Goal: Task Accomplishment & Management: Use online tool/utility

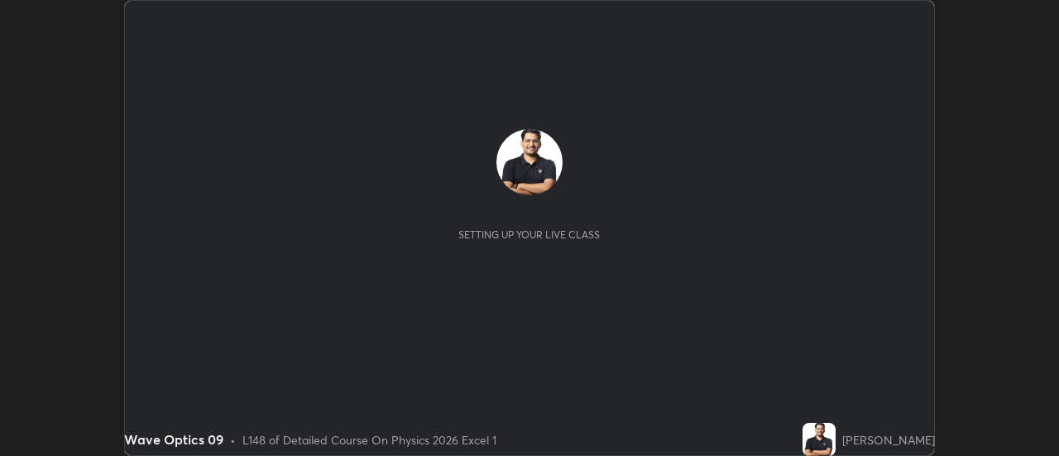
scroll to position [456, 1059]
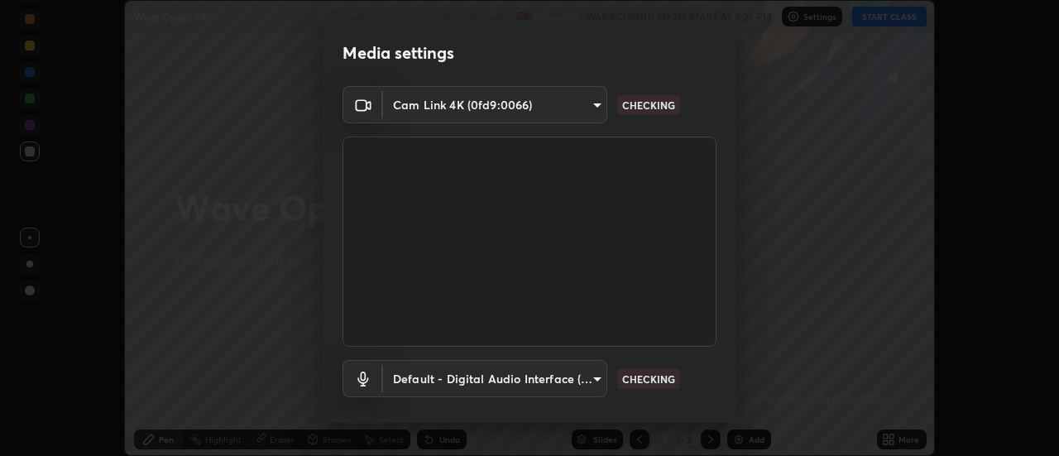
click at [515, 103] on body "Erase all Wave Optics 09 Recording WAS SCHEDULED TO START AT 3:25 PM Settings S…" at bounding box center [529, 228] width 1059 height 456
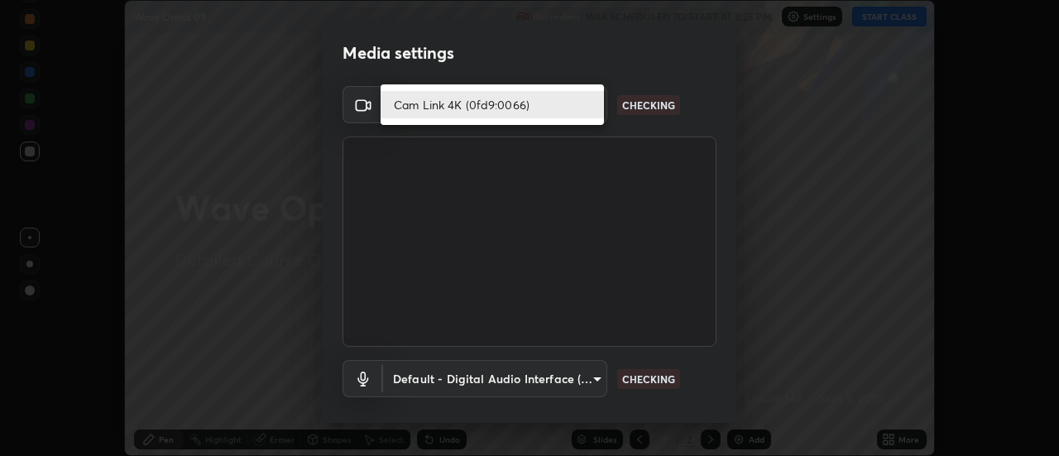
click at [471, 104] on li "Cam Link 4K (0fd9:0066)" at bounding box center [491, 104] width 223 height 27
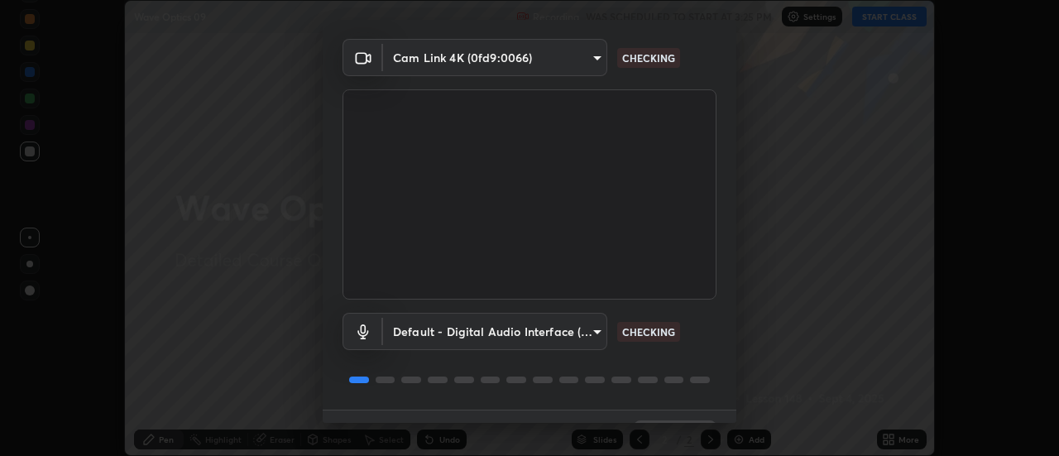
scroll to position [87, 0]
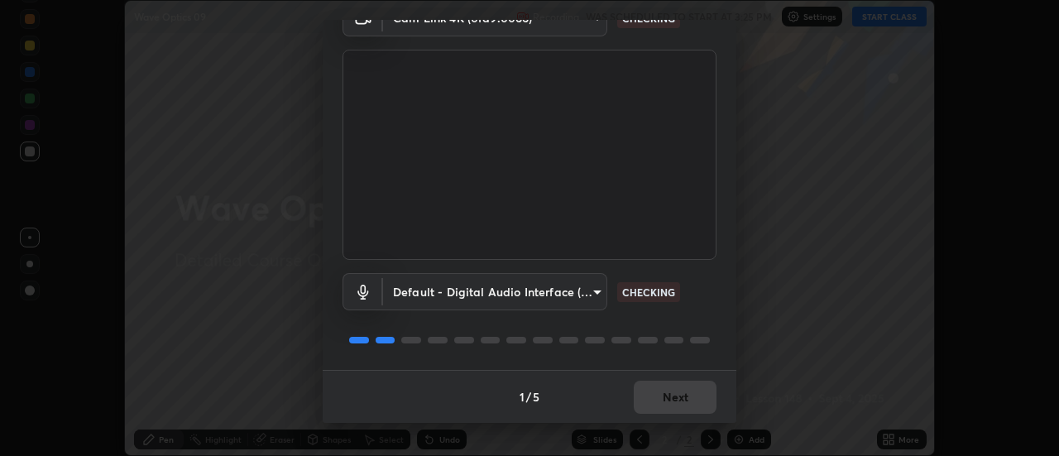
click at [443, 284] on body "Erase all Wave Optics 09 Recording WAS SCHEDULED TO START AT 3:25 PM Settings S…" at bounding box center [529, 228] width 1059 height 456
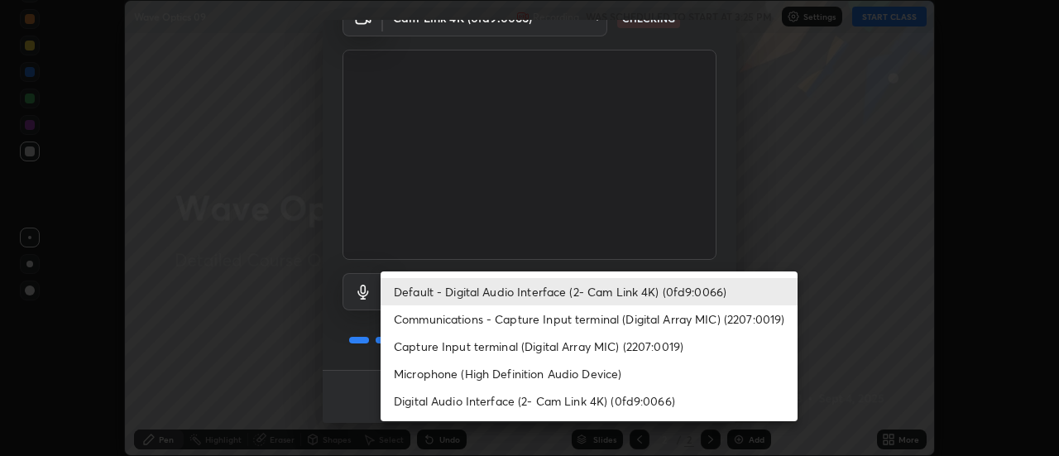
click at [445, 293] on li "Default - Digital Audio Interface (2- Cam Link 4K) (0fd9:0066)" at bounding box center [588, 291] width 417 height 27
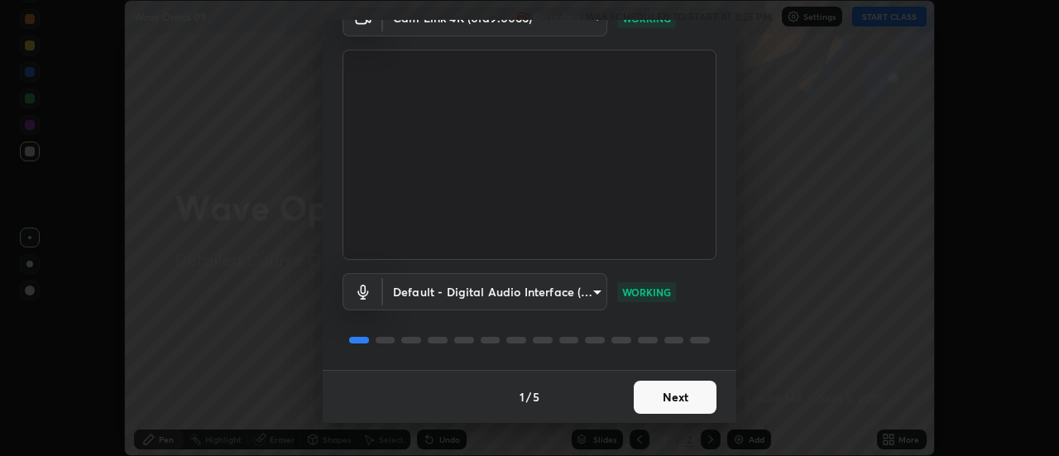
click at [662, 409] on button "Next" at bounding box center [674, 396] width 83 height 33
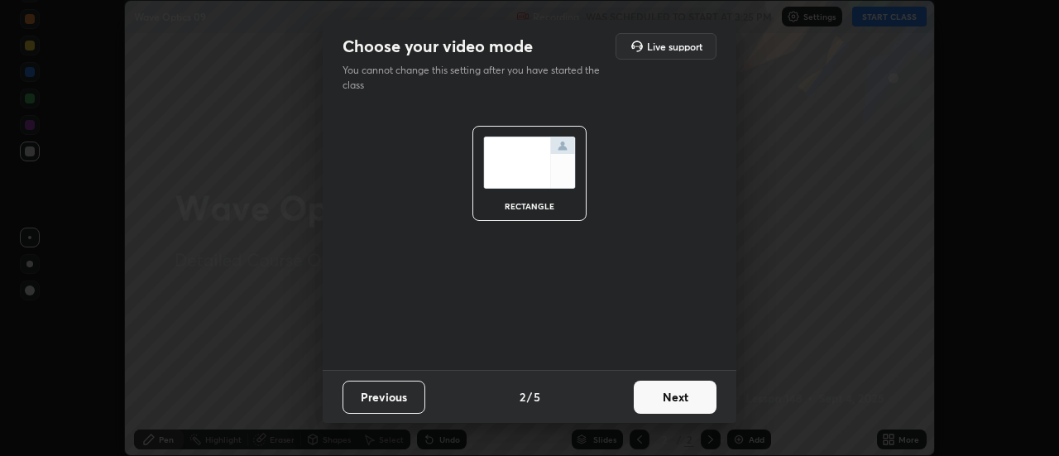
scroll to position [0, 0]
click at [693, 396] on button "Next" at bounding box center [674, 396] width 83 height 33
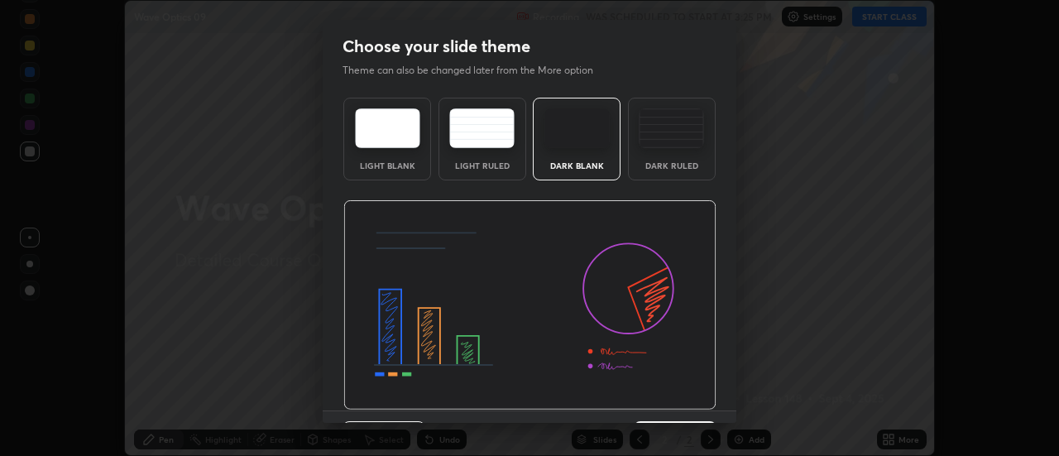
scroll to position [41, 0]
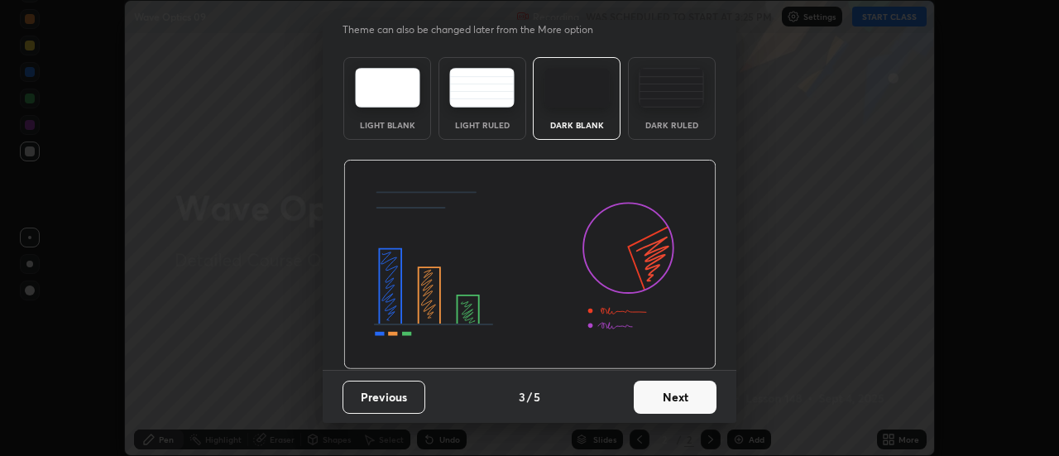
click at [683, 398] on button "Next" at bounding box center [674, 396] width 83 height 33
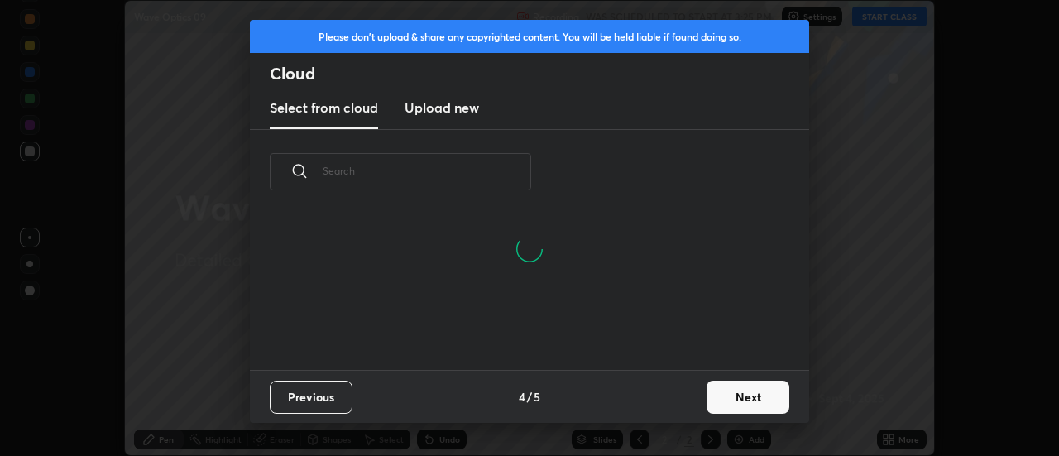
scroll to position [76, 531]
click at [748, 394] on button "Next" at bounding box center [747, 396] width 83 height 33
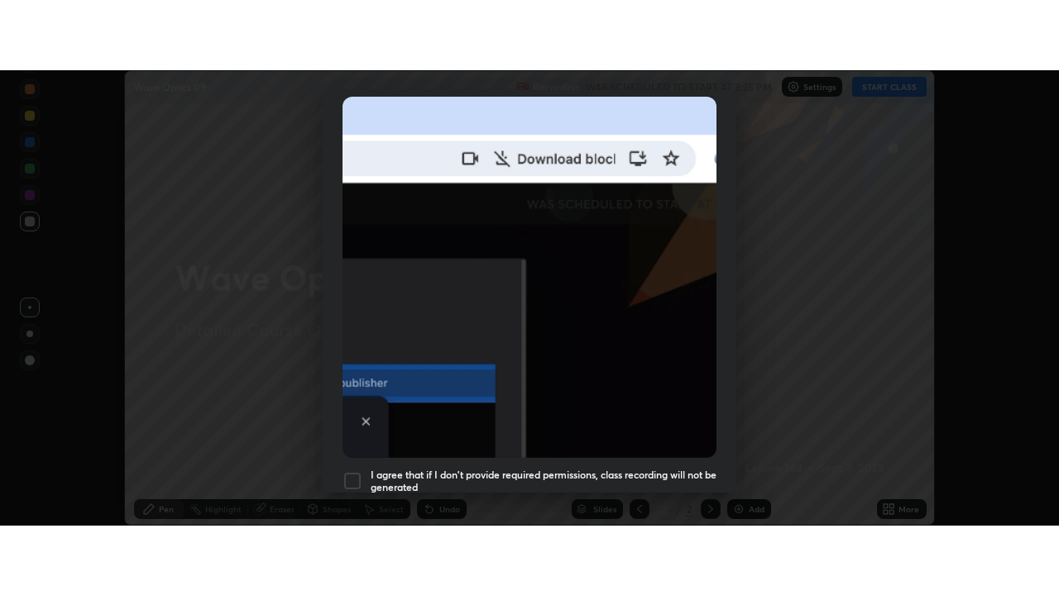
scroll to position [424, 0]
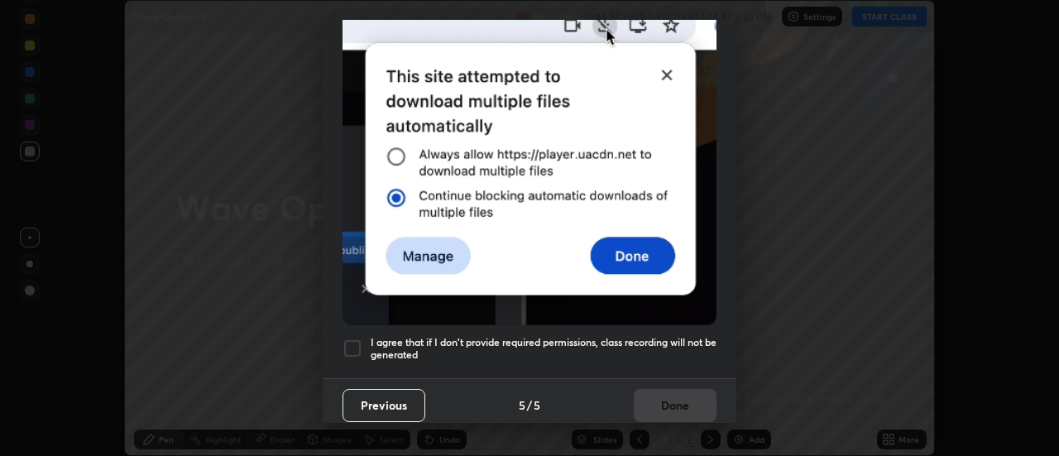
click at [351, 342] on div at bounding box center [352, 348] width 20 height 20
click at [700, 396] on button "Done" at bounding box center [674, 405] width 83 height 33
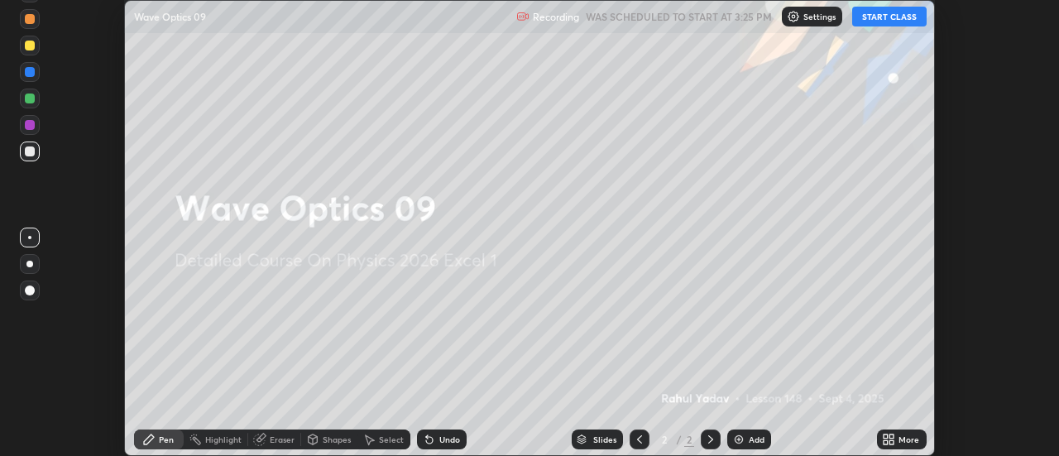
click at [885, 436] on icon at bounding box center [885, 436] width 4 height 4
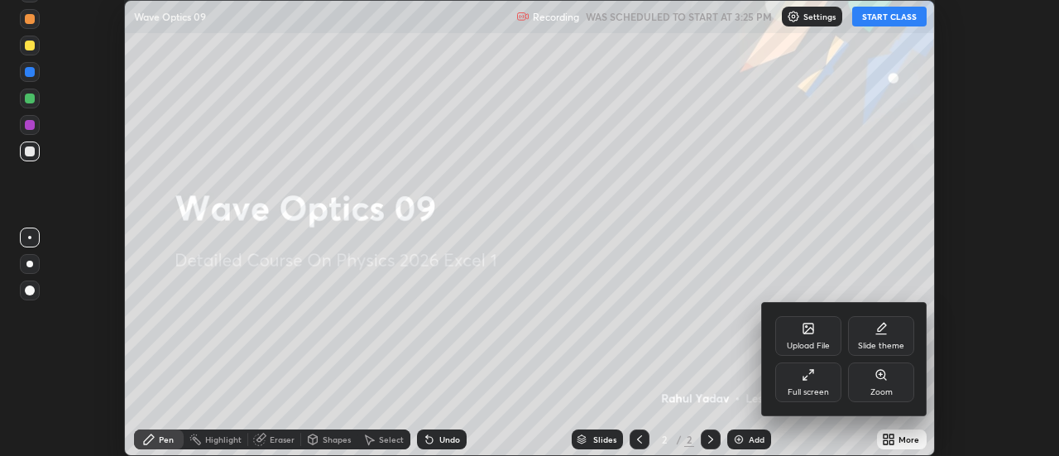
click at [811, 381] on div "Full screen" at bounding box center [808, 382] width 66 height 40
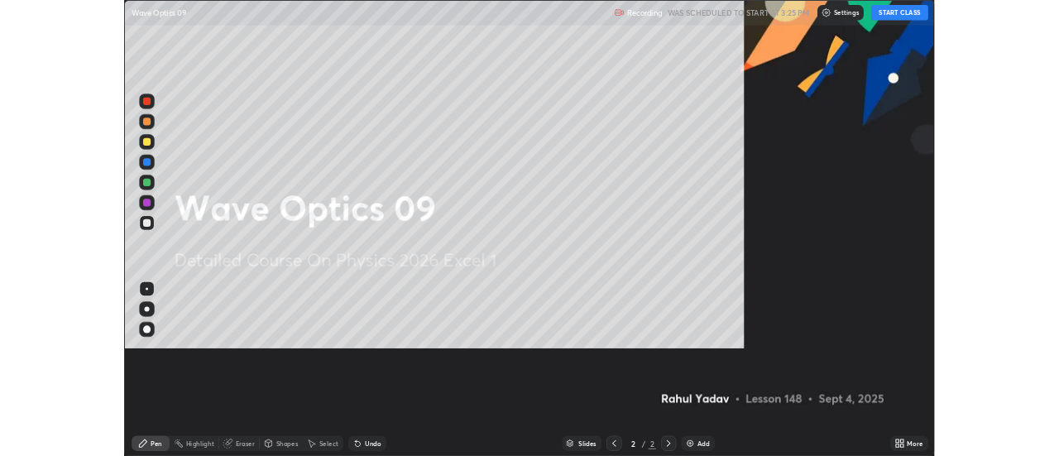
scroll to position [595, 1059]
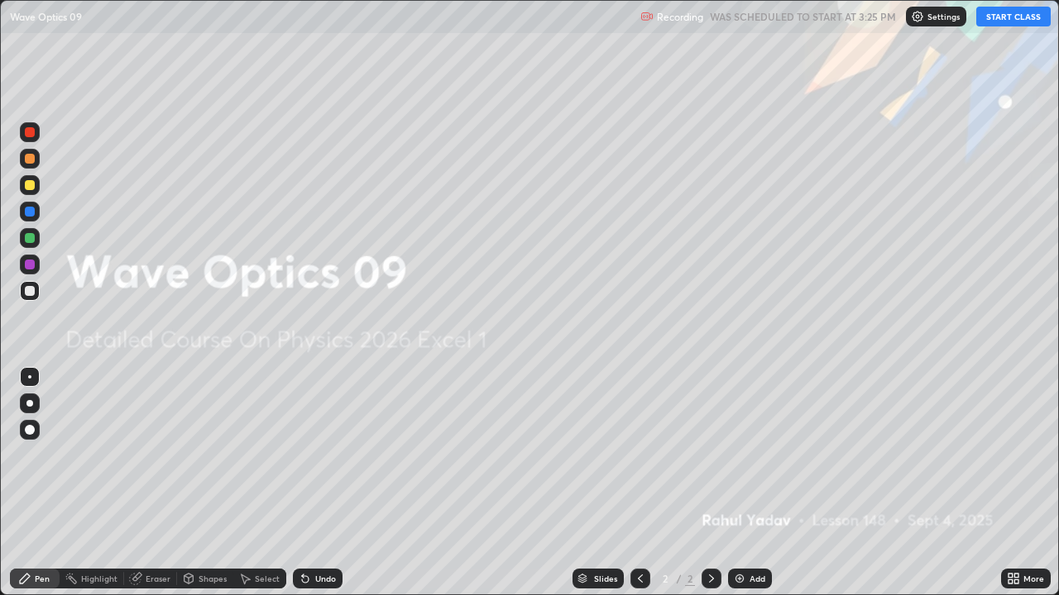
click at [986, 20] on button "START CLASS" at bounding box center [1013, 17] width 74 height 20
click at [30, 404] on div at bounding box center [29, 403] width 7 height 7
click at [708, 455] on icon at bounding box center [711, 578] width 13 height 13
click at [742, 455] on img at bounding box center [739, 578] width 13 height 13
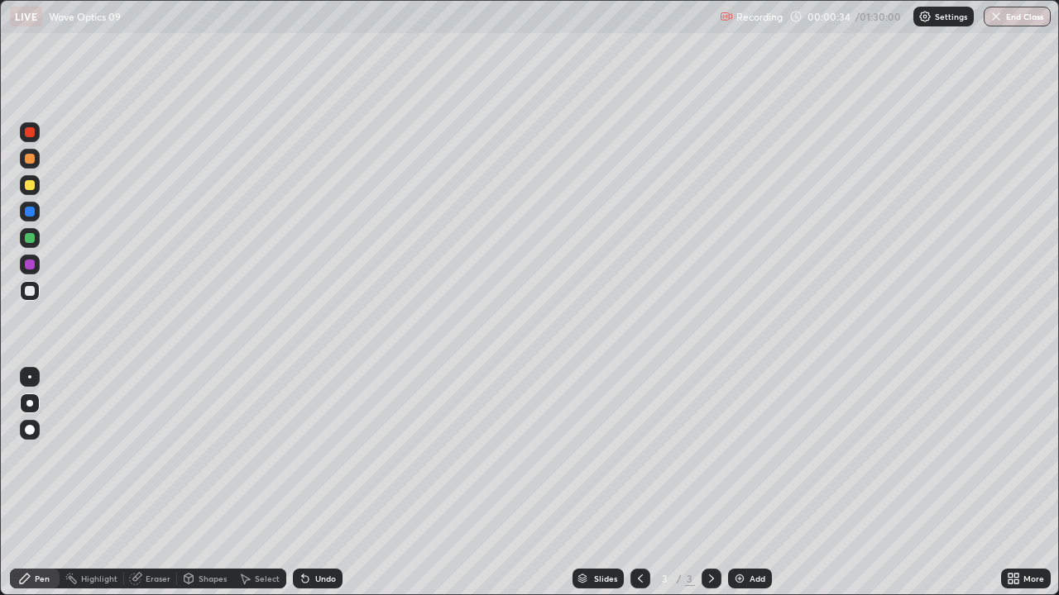
click at [31, 293] on div at bounding box center [30, 291] width 10 height 10
click at [28, 186] on div at bounding box center [30, 185] width 10 height 10
click at [28, 294] on div at bounding box center [30, 291] width 10 height 10
click at [303, 455] on icon at bounding box center [305, 579] width 7 height 7
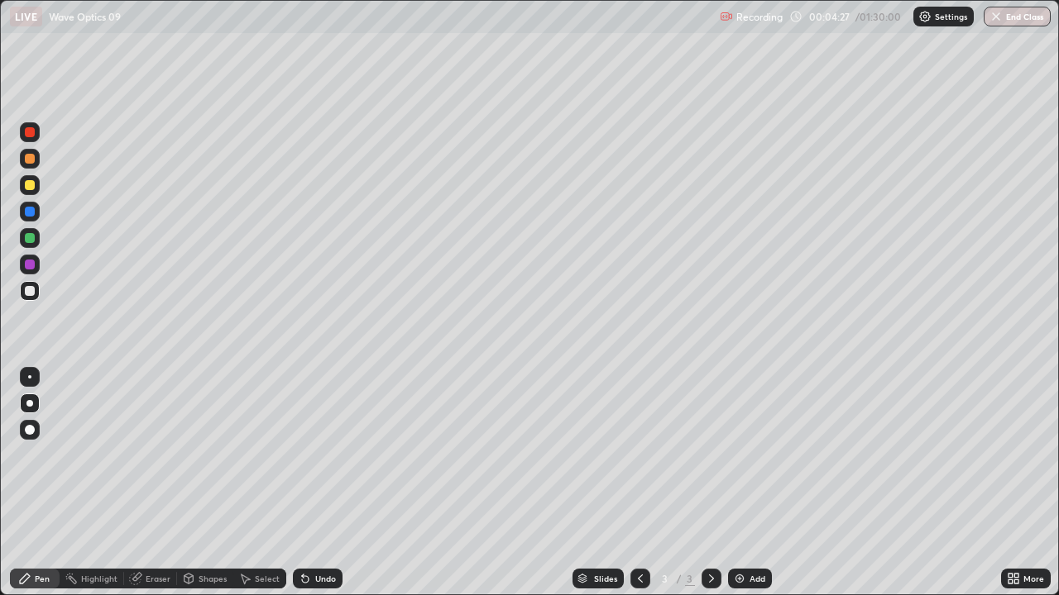
click at [305, 455] on icon at bounding box center [305, 579] width 7 height 7
click at [303, 455] on icon at bounding box center [305, 579] width 7 height 7
click at [313, 455] on div "Undo" at bounding box center [318, 579] width 50 height 20
click at [265, 455] on div "Select" at bounding box center [267, 579] width 25 height 8
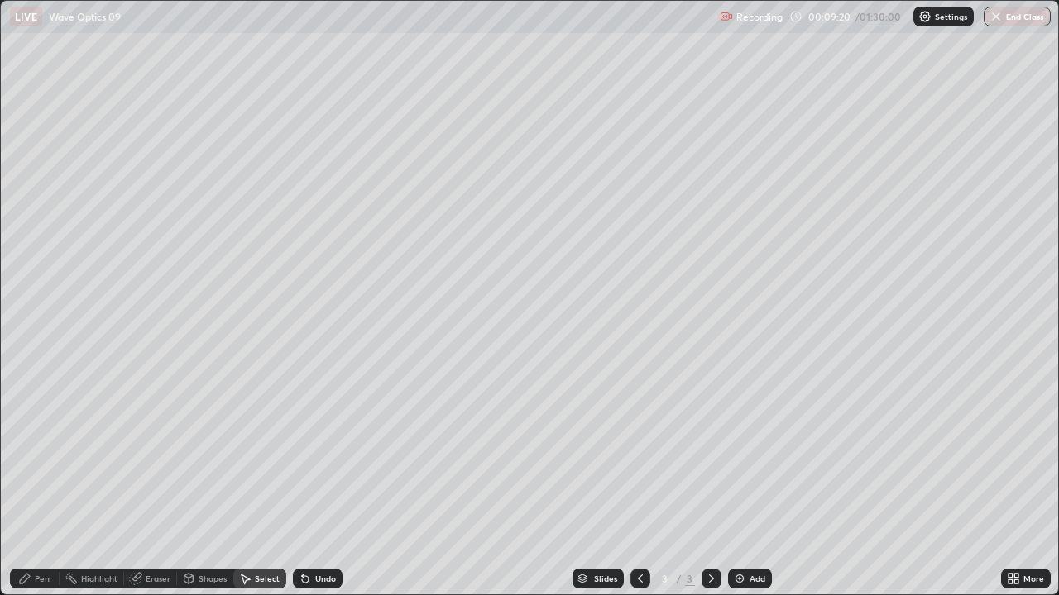
click at [212, 455] on div "Shapes" at bounding box center [205, 579] width 56 height 20
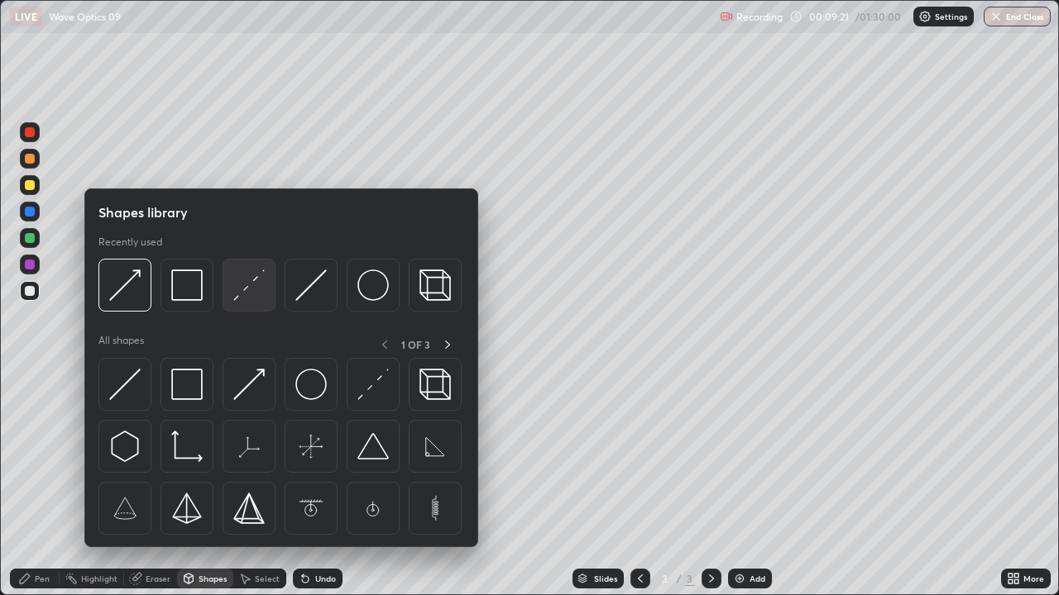
click at [248, 289] on img at bounding box center [248, 285] width 31 height 31
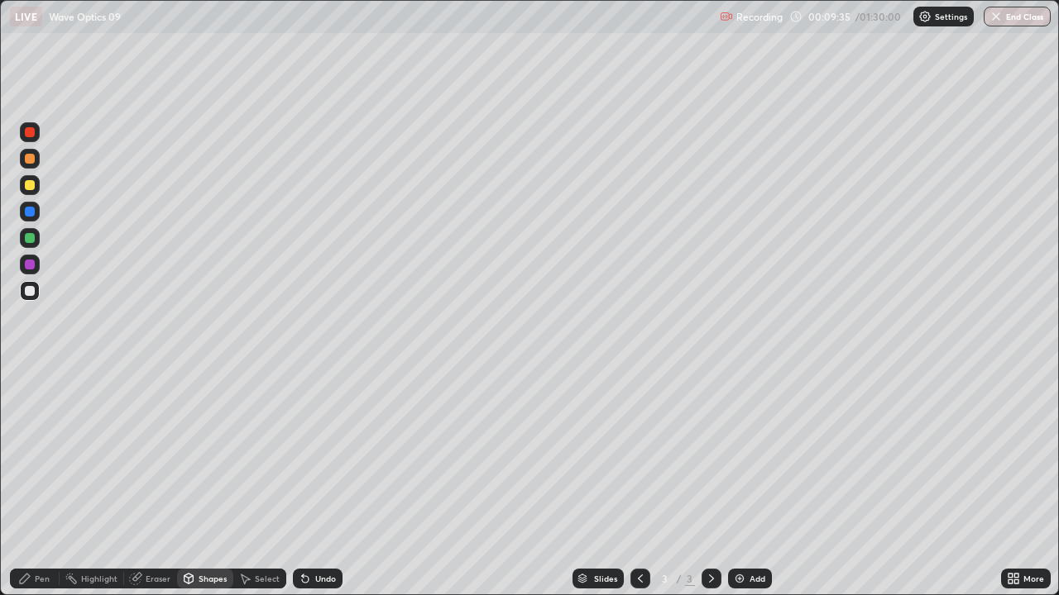
click at [32, 189] on div at bounding box center [30, 185] width 10 height 10
click at [41, 455] on div "Pen" at bounding box center [42, 579] width 15 height 8
click at [157, 455] on div "Eraser" at bounding box center [158, 579] width 25 height 8
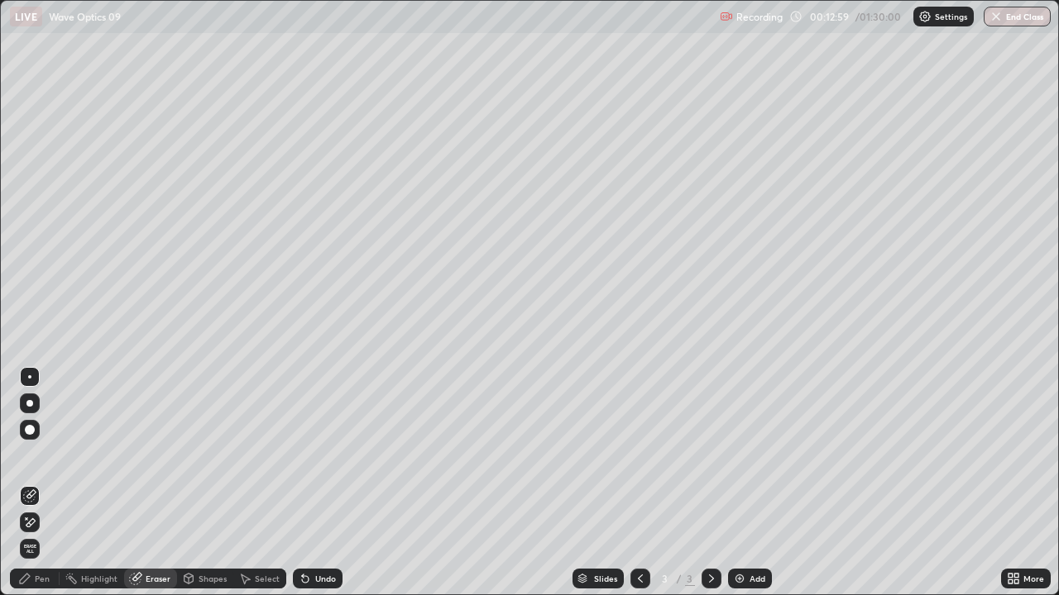
click at [45, 455] on div "Pen" at bounding box center [42, 579] width 15 height 8
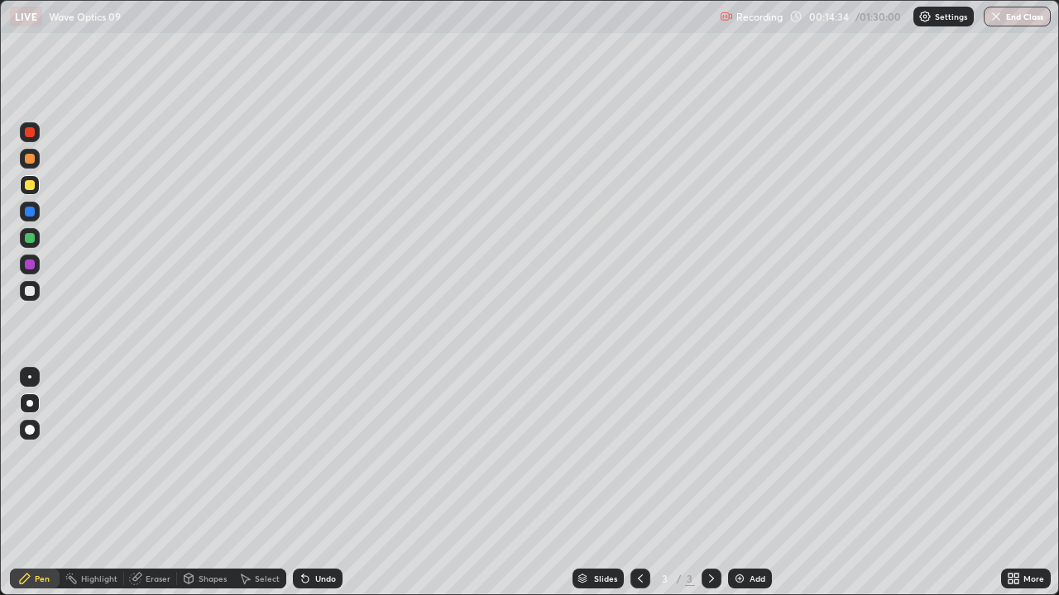
click at [215, 455] on div "Shapes" at bounding box center [205, 579] width 56 height 20
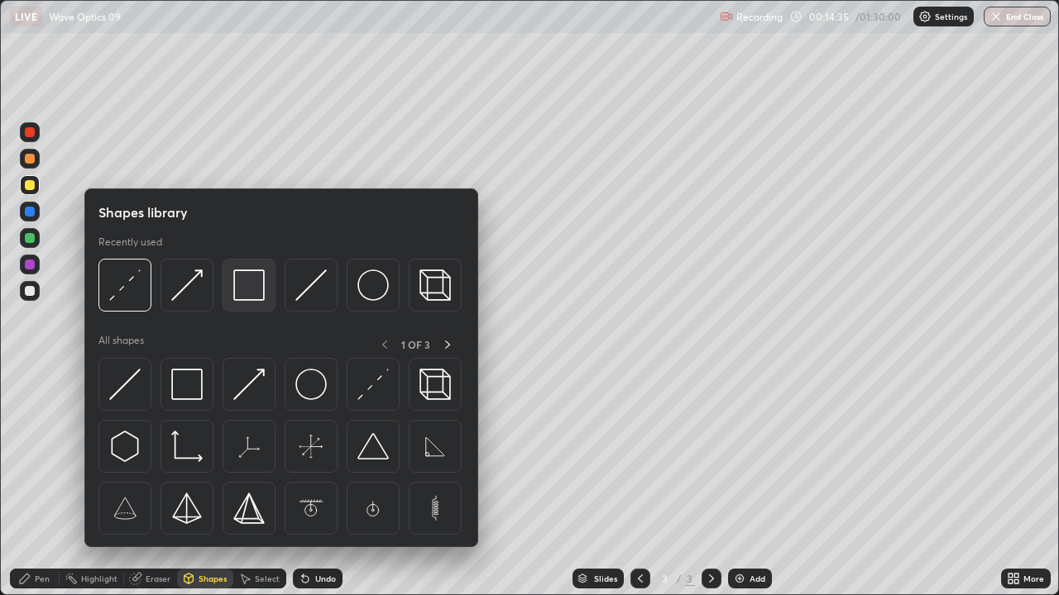
click at [250, 298] on img at bounding box center [248, 285] width 31 height 31
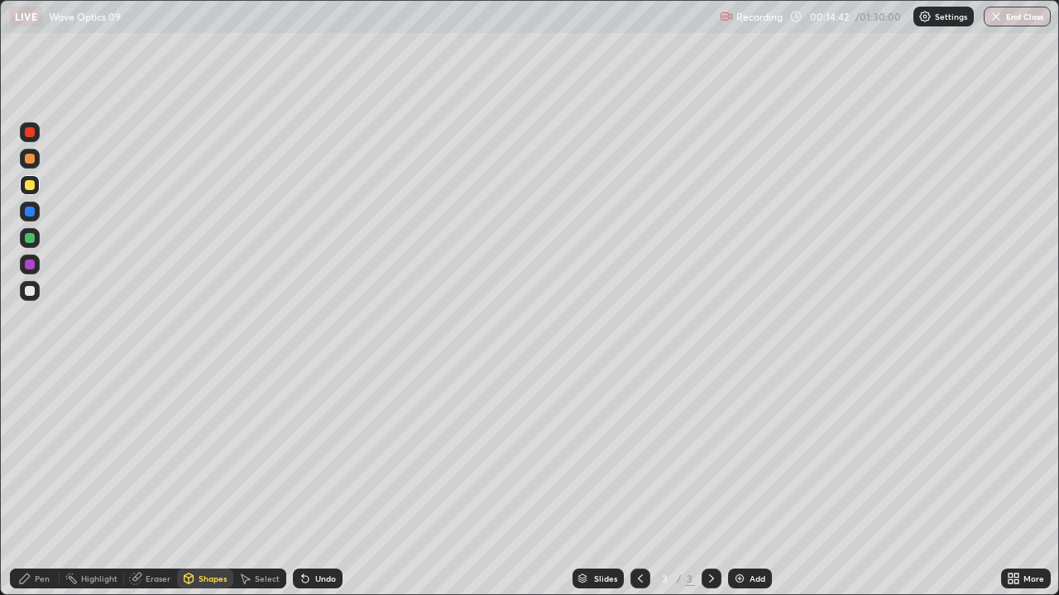
click at [43, 455] on div "Pen" at bounding box center [42, 579] width 15 height 8
click at [29, 292] on div at bounding box center [30, 291] width 10 height 10
click at [717, 455] on div at bounding box center [711, 579] width 20 height 20
click at [752, 455] on div "Add" at bounding box center [757, 579] width 16 height 8
click at [261, 455] on div "Select" at bounding box center [267, 579] width 25 height 8
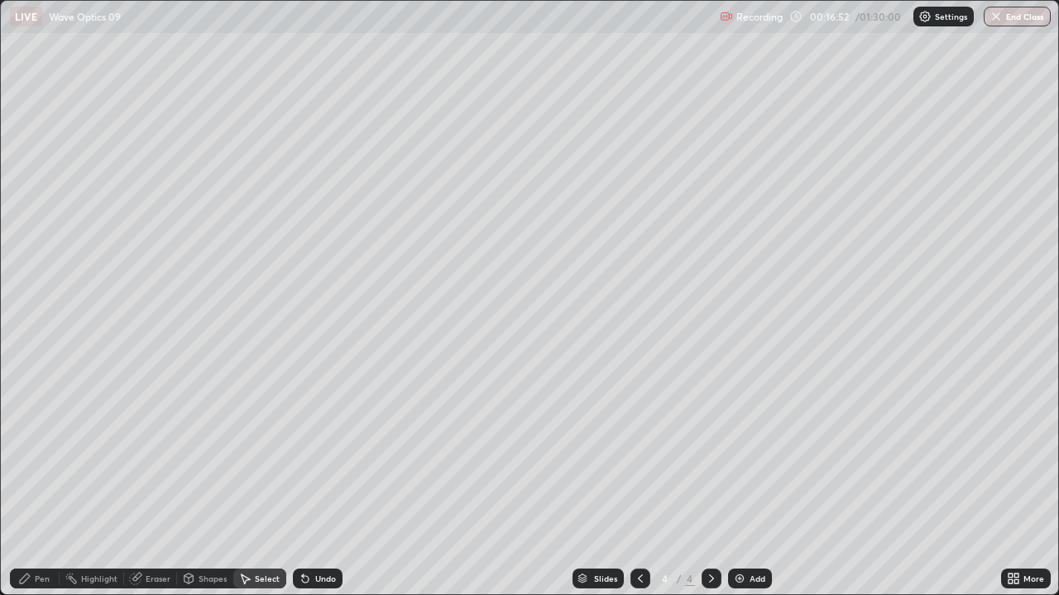
click at [224, 455] on div "Shapes" at bounding box center [205, 579] width 56 height 20
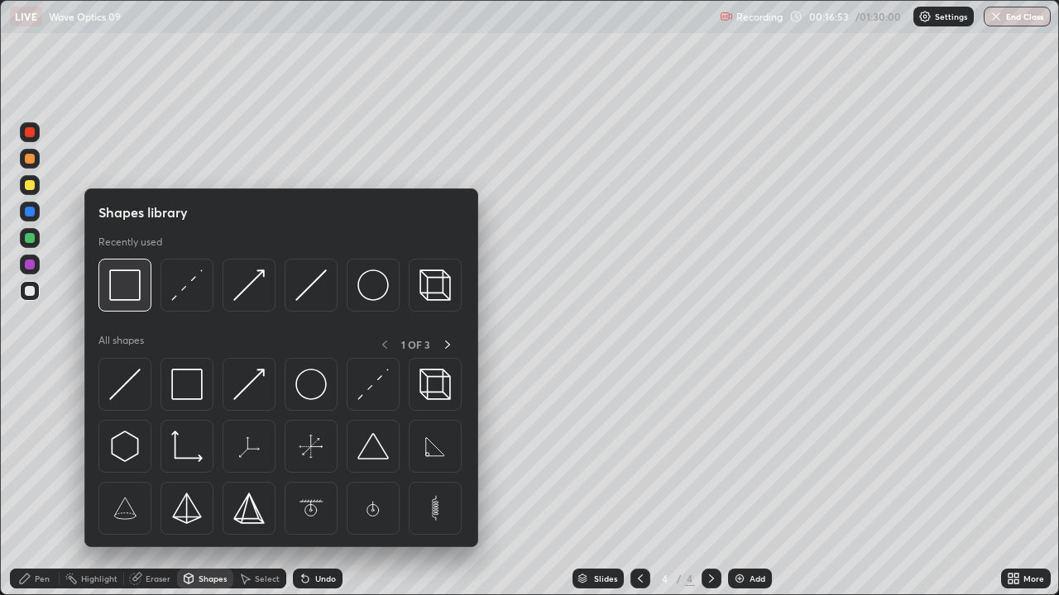
click at [131, 297] on img at bounding box center [124, 285] width 31 height 31
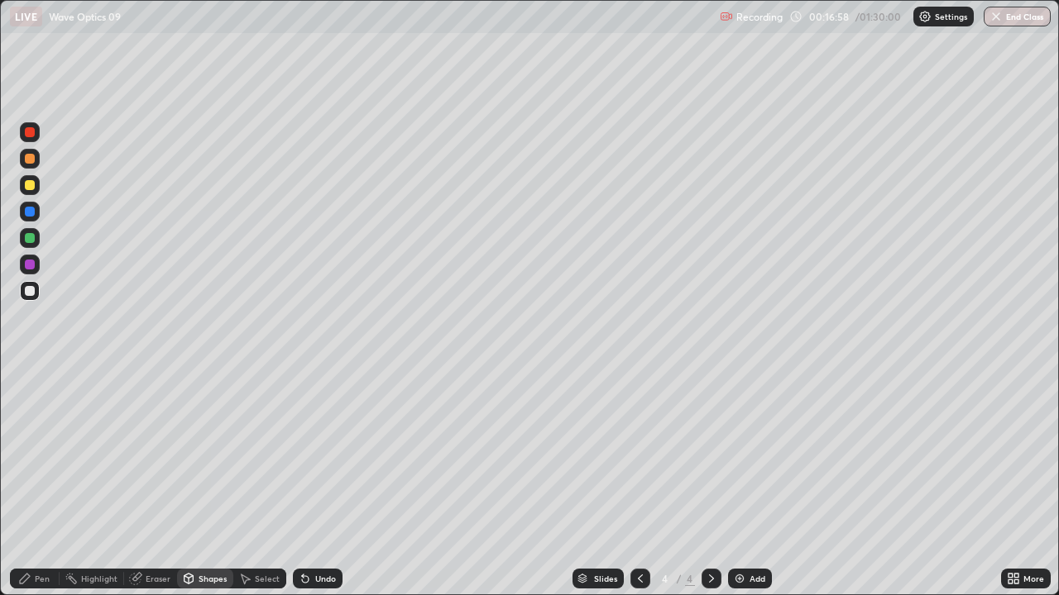
click at [47, 455] on div "Pen" at bounding box center [42, 579] width 15 height 8
click at [31, 184] on div at bounding box center [30, 185] width 10 height 10
click at [315, 455] on div "Undo" at bounding box center [325, 579] width 21 height 8
click at [312, 455] on div "Undo" at bounding box center [318, 579] width 50 height 20
click at [308, 455] on icon at bounding box center [305, 578] width 13 height 13
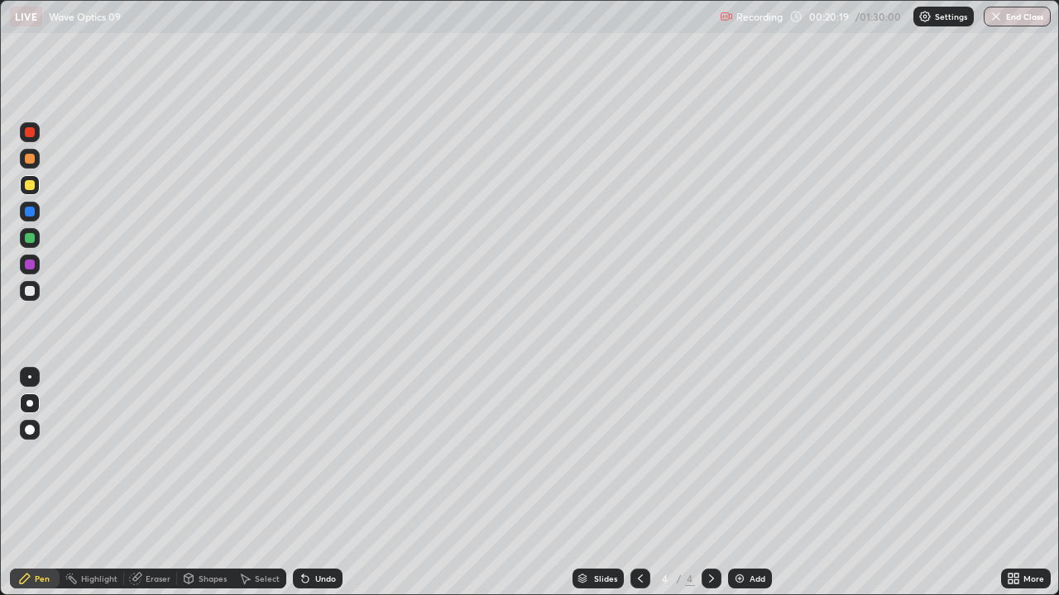
click at [310, 455] on div "Undo" at bounding box center [318, 579] width 50 height 20
click at [312, 455] on div "Undo" at bounding box center [318, 579] width 50 height 20
click at [310, 455] on div "Undo" at bounding box center [318, 579] width 50 height 20
click at [309, 455] on div "Undo" at bounding box center [318, 579] width 50 height 20
click at [206, 455] on div "Shapes" at bounding box center [212, 579] width 28 height 8
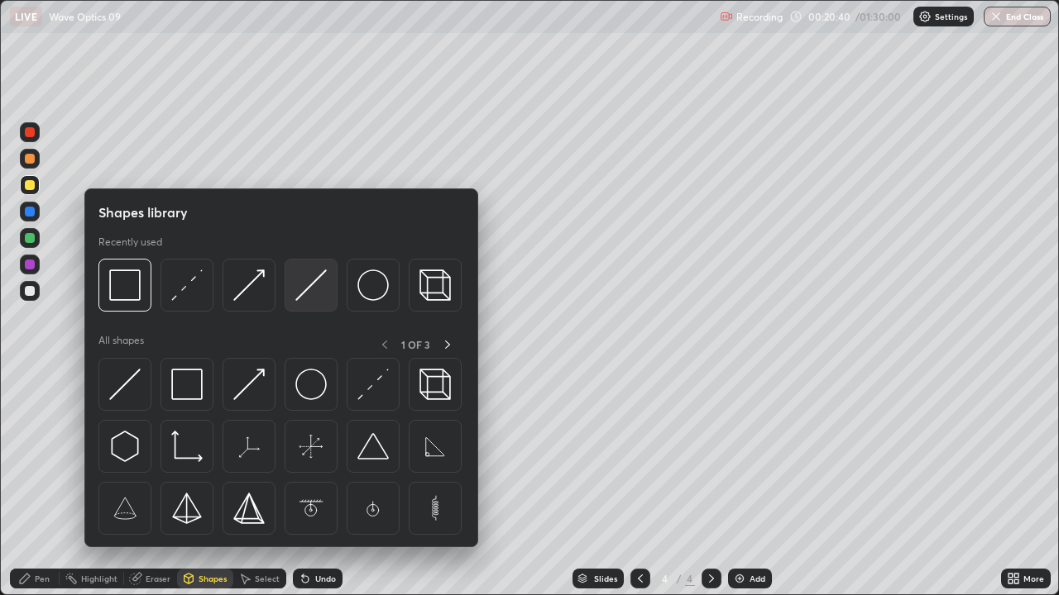
click at [307, 293] on img at bounding box center [310, 285] width 31 height 31
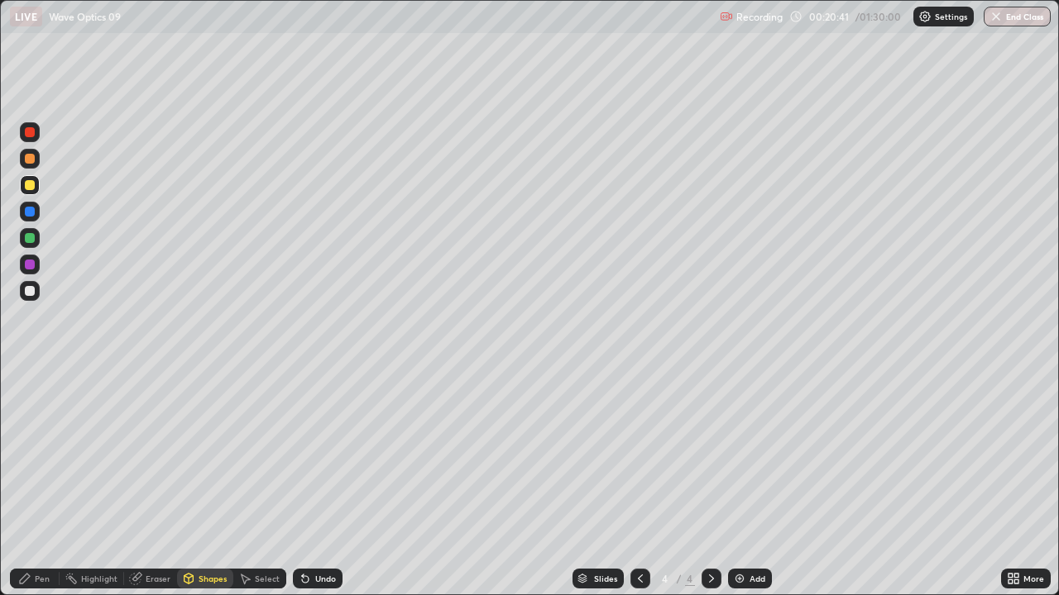
click at [31, 216] on div at bounding box center [30, 212] width 10 height 10
click at [45, 455] on div "Pen" at bounding box center [42, 579] width 15 height 8
click at [30, 292] on div at bounding box center [30, 291] width 10 height 10
click at [635, 455] on icon at bounding box center [639, 578] width 13 height 13
click at [710, 455] on icon at bounding box center [711, 578] width 13 height 13
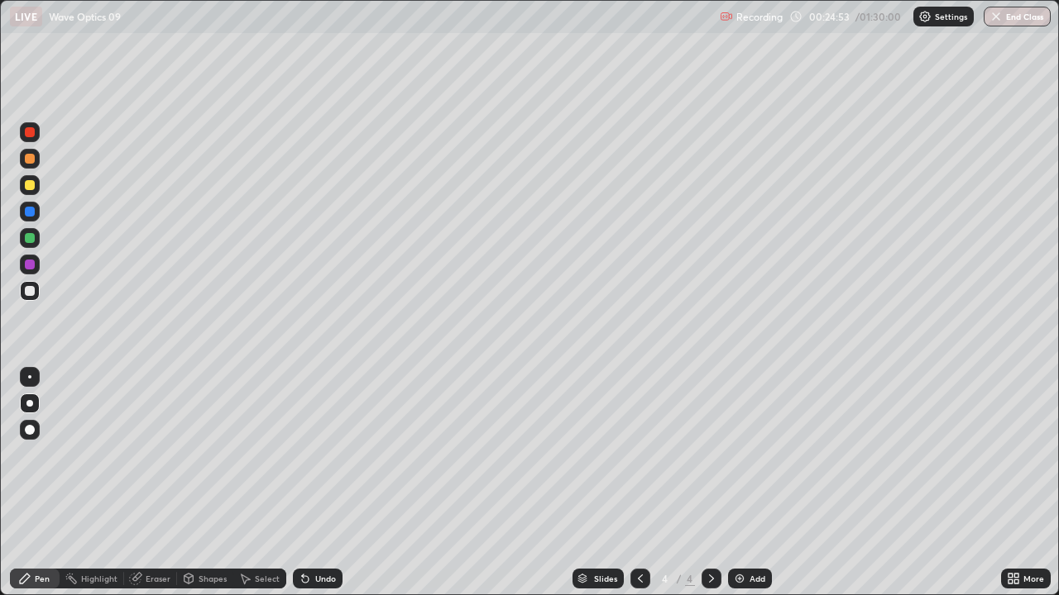
click at [217, 455] on div "Shapes" at bounding box center [205, 579] width 56 height 20
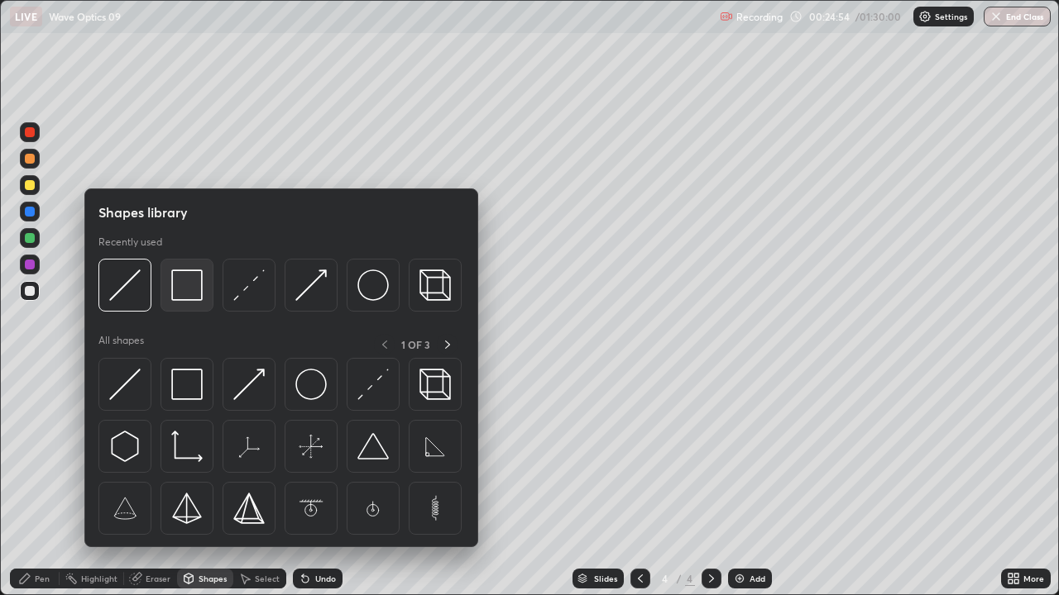
click at [197, 304] on div at bounding box center [186, 285] width 53 height 53
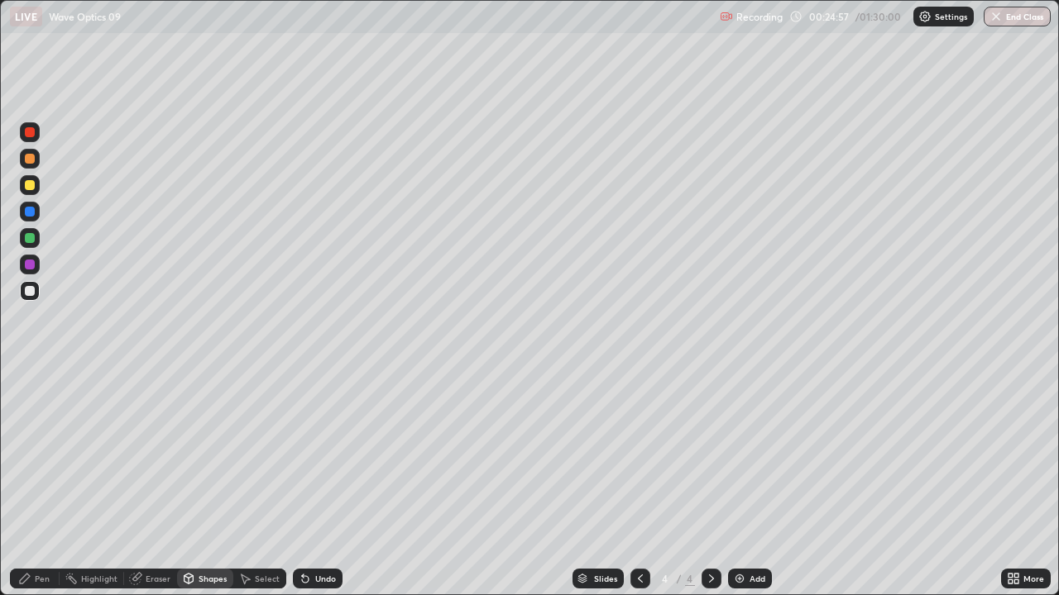
click at [45, 455] on div "Pen" at bounding box center [42, 579] width 15 height 8
click at [33, 186] on div at bounding box center [30, 185] width 10 height 10
click at [647, 455] on div at bounding box center [640, 579] width 20 height 20
click at [710, 455] on icon at bounding box center [711, 578] width 13 height 13
click at [315, 455] on div "Undo" at bounding box center [325, 579] width 21 height 8
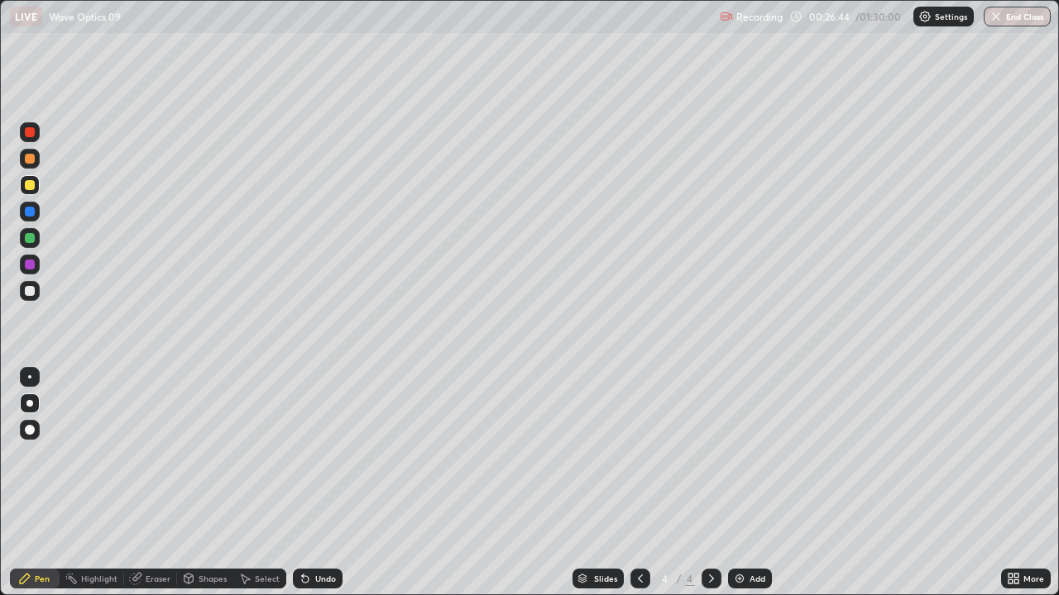
click at [311, 455] on div "Undo" at bounding box center [318, 579] width 50 height 20
click at [312, 455] on div "Undo" at bounding box center [318, 579] width 50 height 20
click at [710, 455] on icon at bounding box center [711, 578] width 13 height 13
click at [749, 455] on div "Add" at bounding box center [757, 579] width 16 height 8
click at [31, 289] on div at bounding box center [30, 291] width 10 height 10
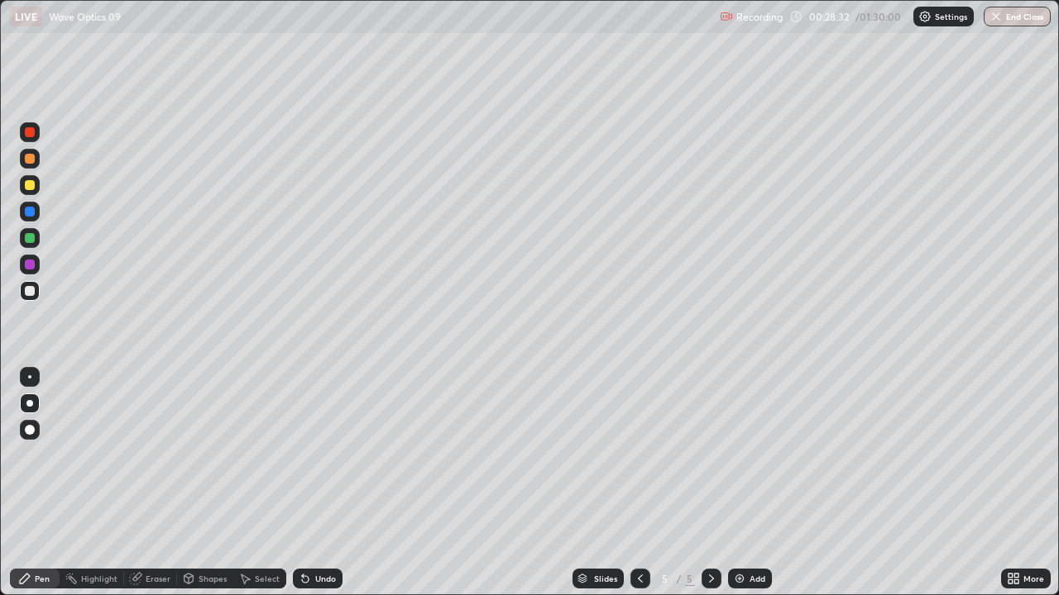
click at [218, 455] on div "Shapes" at bounding box center [205, 579] width 56 height 20
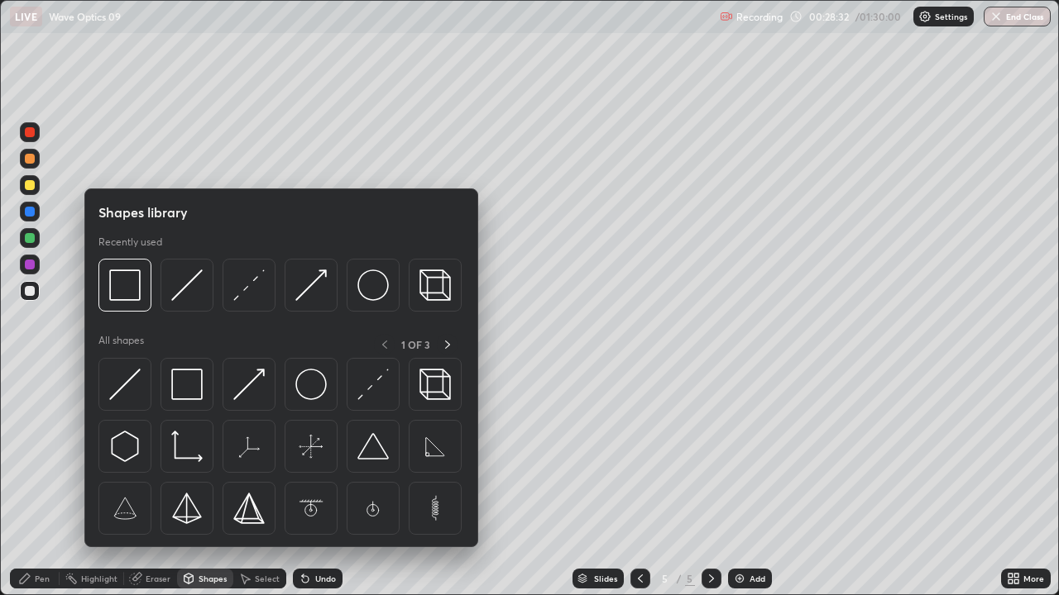
click at [209, 455] on div "Shapes" at bounding box center [212, 579] width 28 height 8
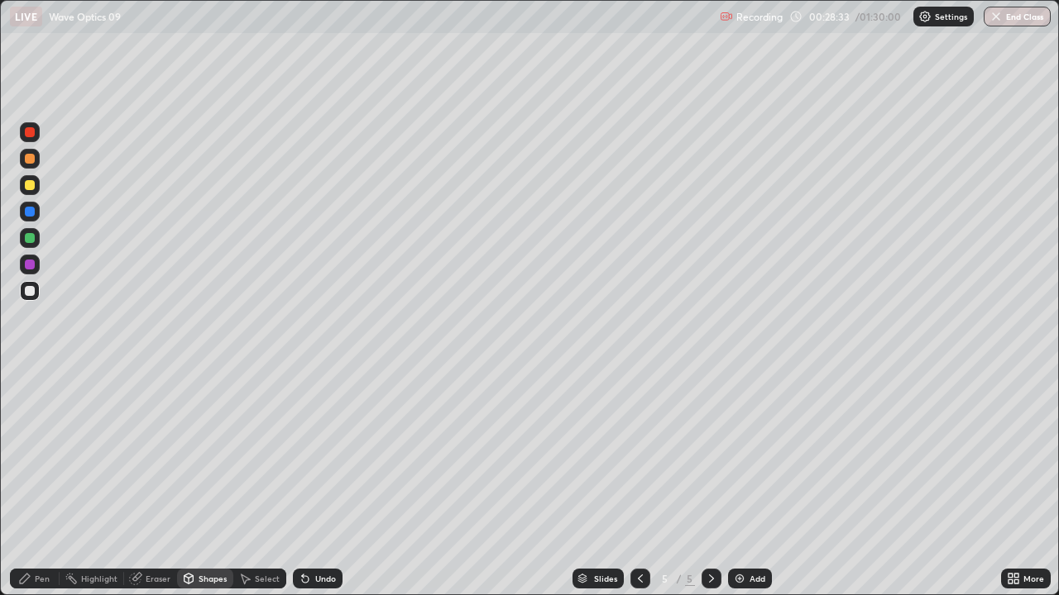
click at [205, 455] on div "Shapes" at bounding box center [212, 579] width 28 height 8
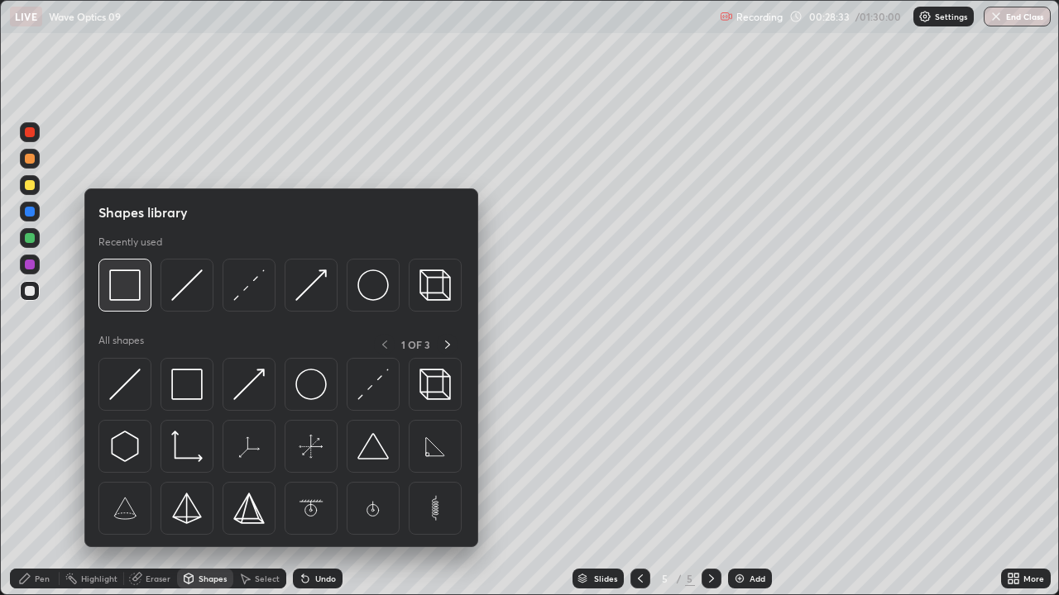
click at [128, 295] on img at bounding box center [124, 285] width 31 height 31
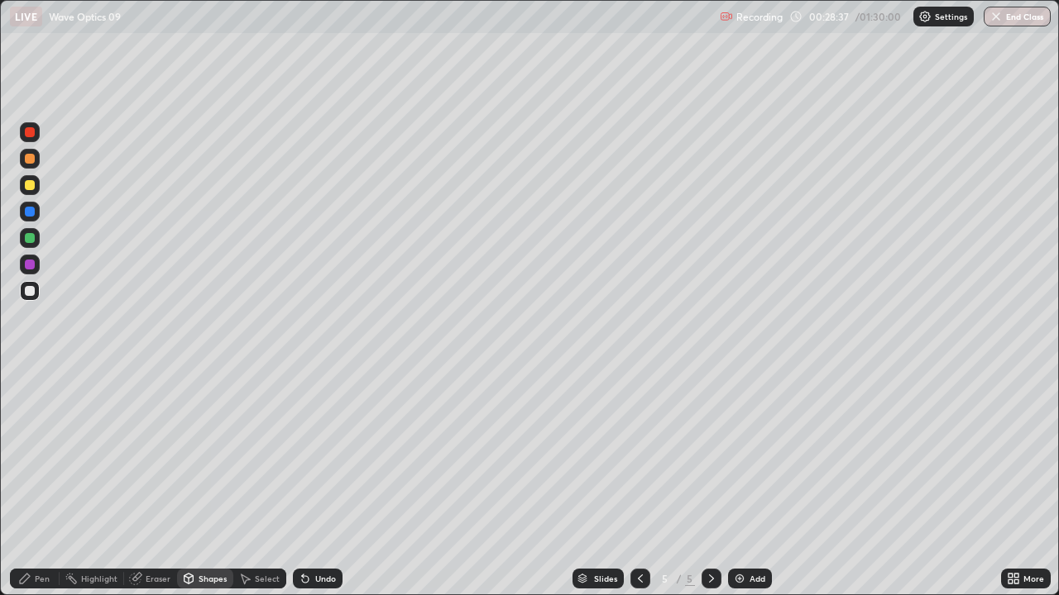
click at [50, 455] on div "Pen" at bounding box center [35, 579] width 50 height 20
click at [30, 292] on div at bounding box center [30, 291] width 10 height 10
click at [29, 189] on div at bounding box center [30, 185] width 10 height 10
click at [303, 455] on icon at bounding box center [305, 579] width 7 height 7
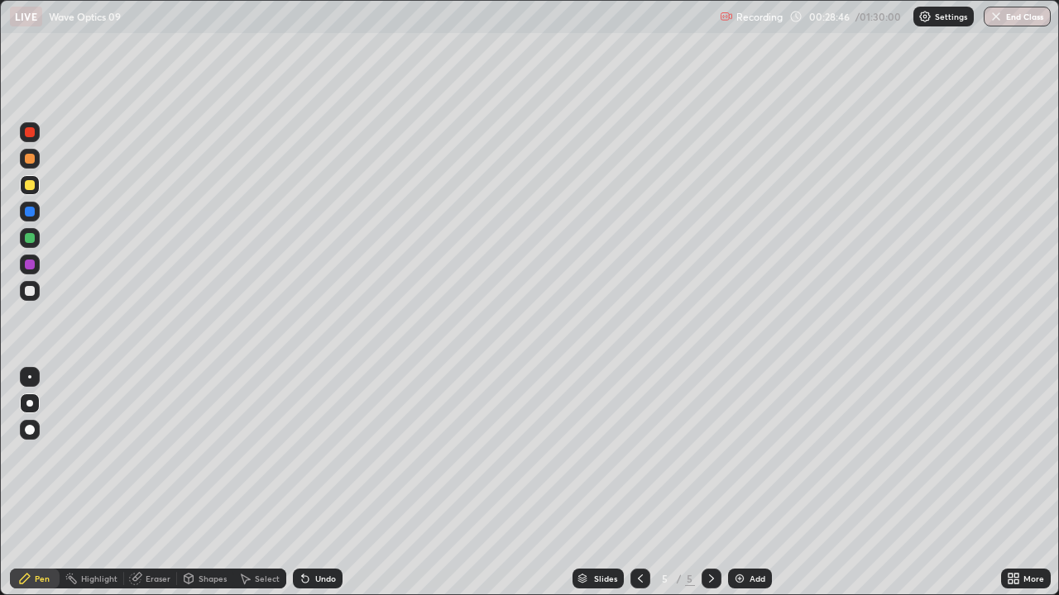
click at [303, 455] on icon at bounding box center [305, 579] width 7 height 7
click at [30, 292] on div at bounding box center [30, 291] width 10 height 10
click at [28, 212] on div at bounding box center [30, 212] width 10 height 10
click at [200, 455] on div "Shapes" at bounding box center [205, 579] width 56 height 20
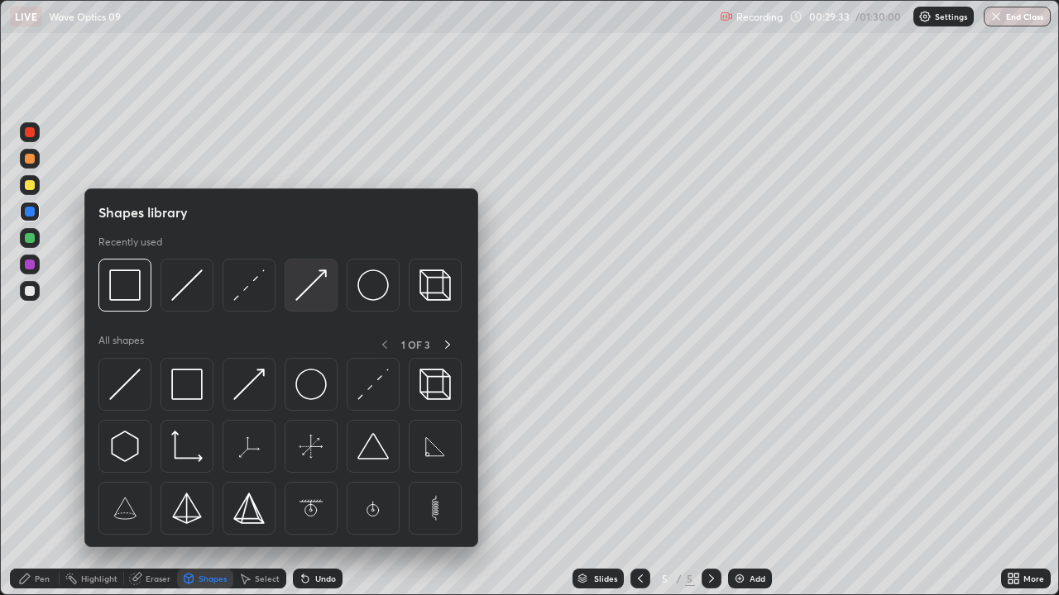
click at [303, 297] on img at bounding box center [310, 285] width 31 height 31
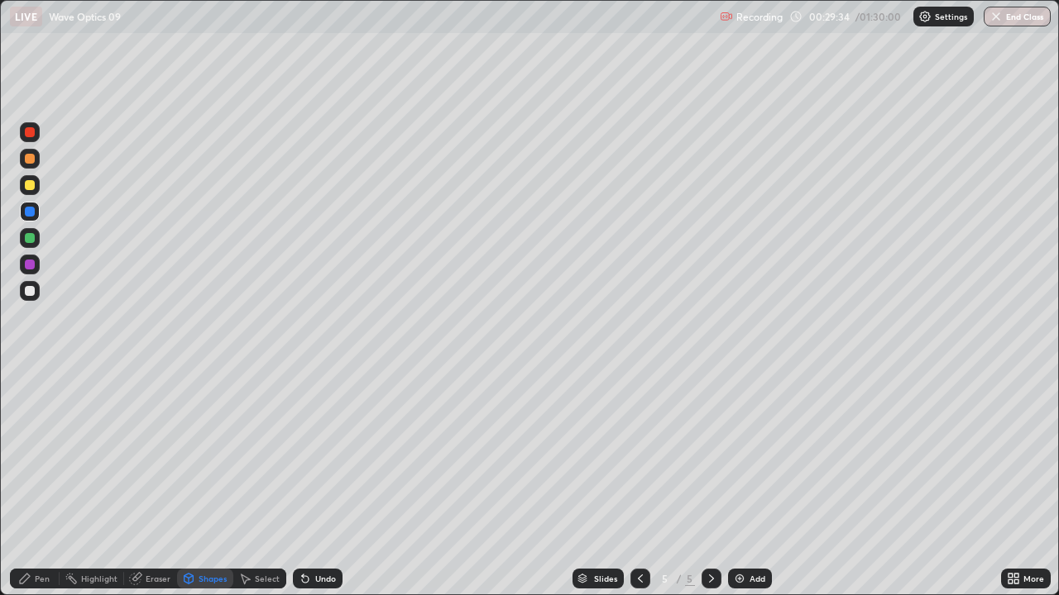
click at [29, 214] on div at bounding box center [30, 212] width 10 height 10
click at [45, 455] on div "Pen" at bounding box center [42, 579] width 15 height 8
click at [28, 291] on div at bounding box center [30, 291] width 10 height 10
click at [156, 455] on div "Eraser" at bounding box center [158, 579] width 25 height 8
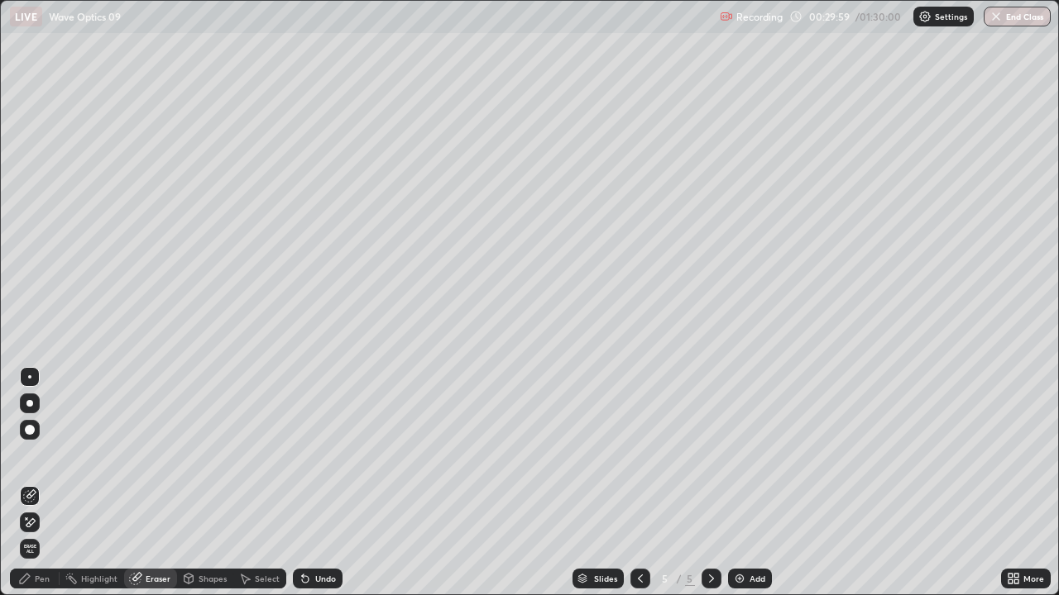
click at [41, 455] on div "Pen" at bounding box center [35, 579] width 50 height 20
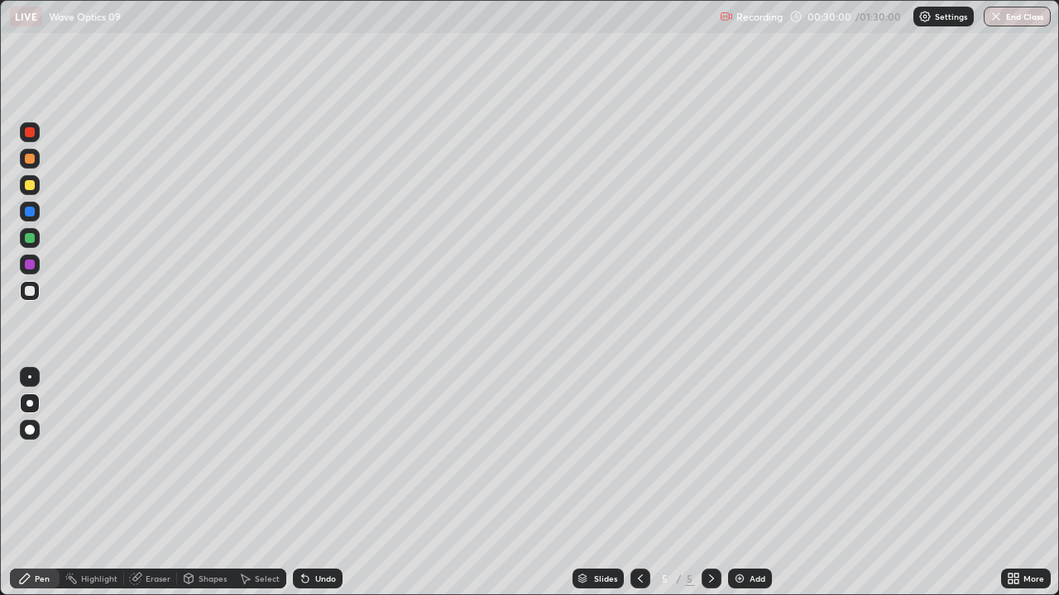
click at [29, 212] on div at bounding box center [30, 212] width 10 height 10
click at [25, 295] on div at bounding box center [30, 291] width 20 height 20
click at [303, 455] on icon at bounding box center [305, 579] width 7 height 7
click at [22, 238] on div at bounding box center [30, 238] width 20 height 20
click at [32, 215] on div at bounding box center [30, 212] width 10 height 10
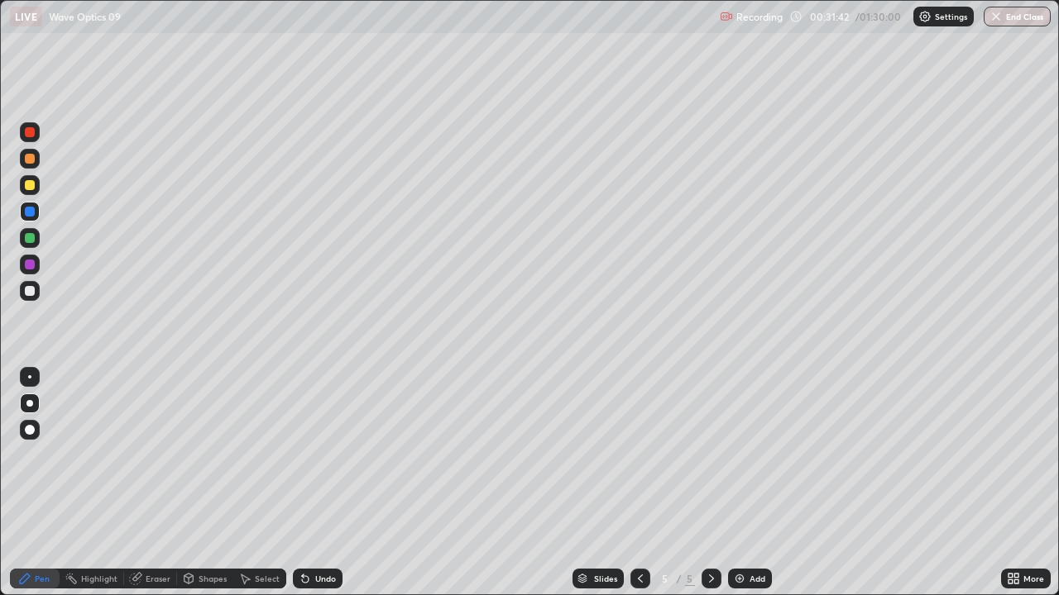
click at [203, 455] on div "Shapes" at bounding box center [212, 579] width 28 height 8
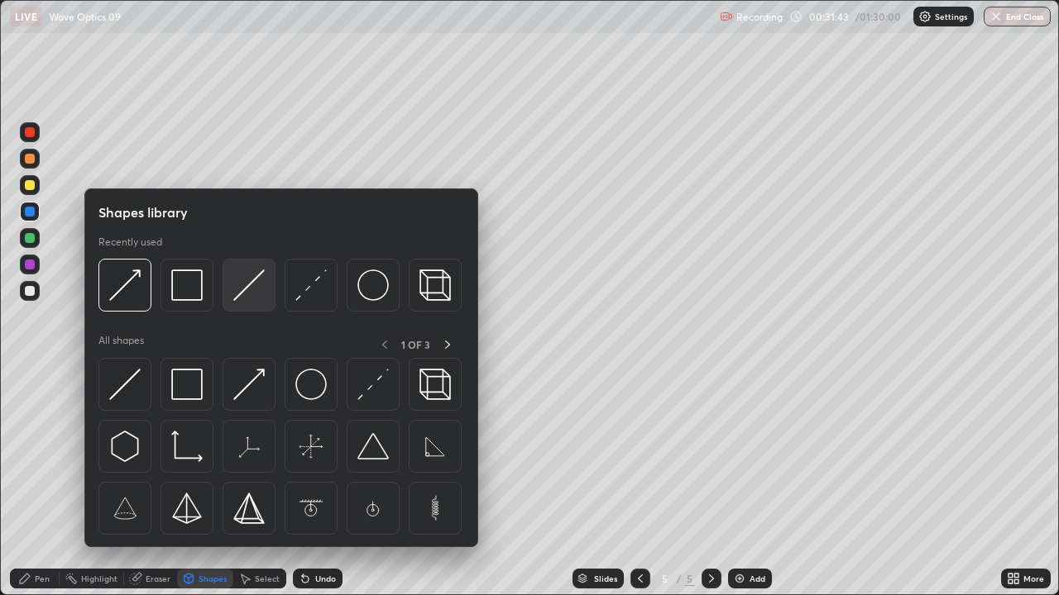
click at [241, 296] on img at bounding box center [248, 285] width 31 height 31
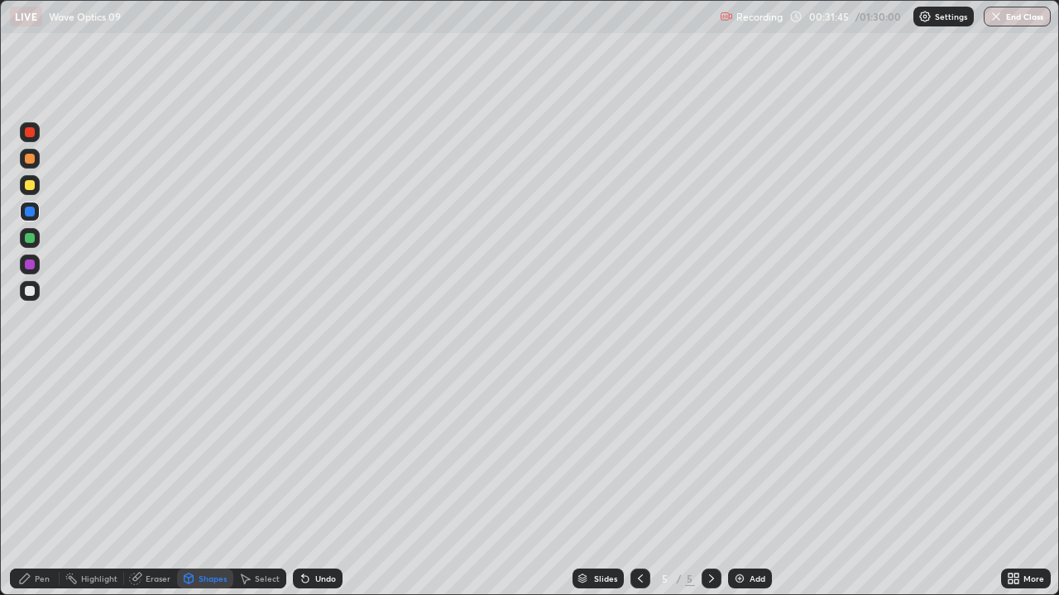
click at [46, 455] on div "Pen" at bounding box center [42, 579] width 15 height 8
click at [26, 294] on div at bounding box center [30, 291] width 10 height 10
click at [157, 455] on div "Eraser" at bounding box center [158, 579] width 25 height 8
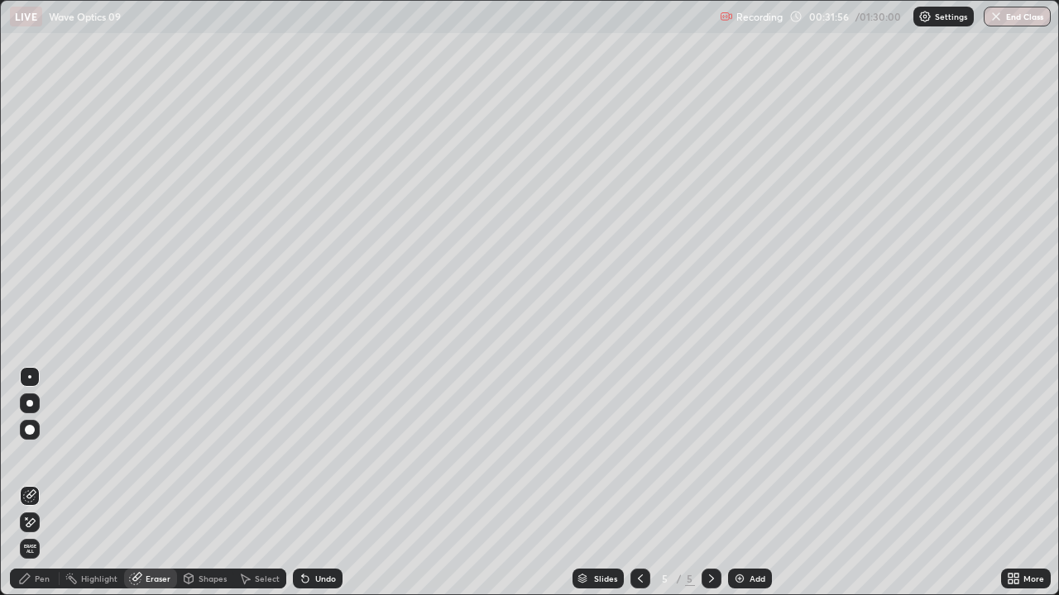
click at [203, 455] on div "Shapes" at bounding box center [205, 579] width 56 height 20
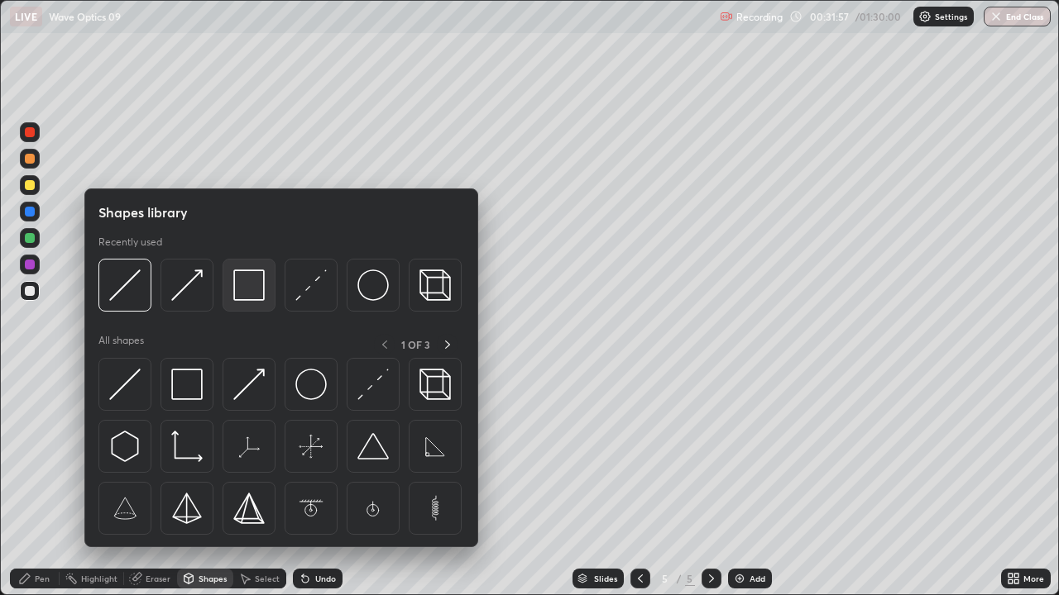
click at [245, 303] on div at bounding box center [248, 285] width 53 height 53
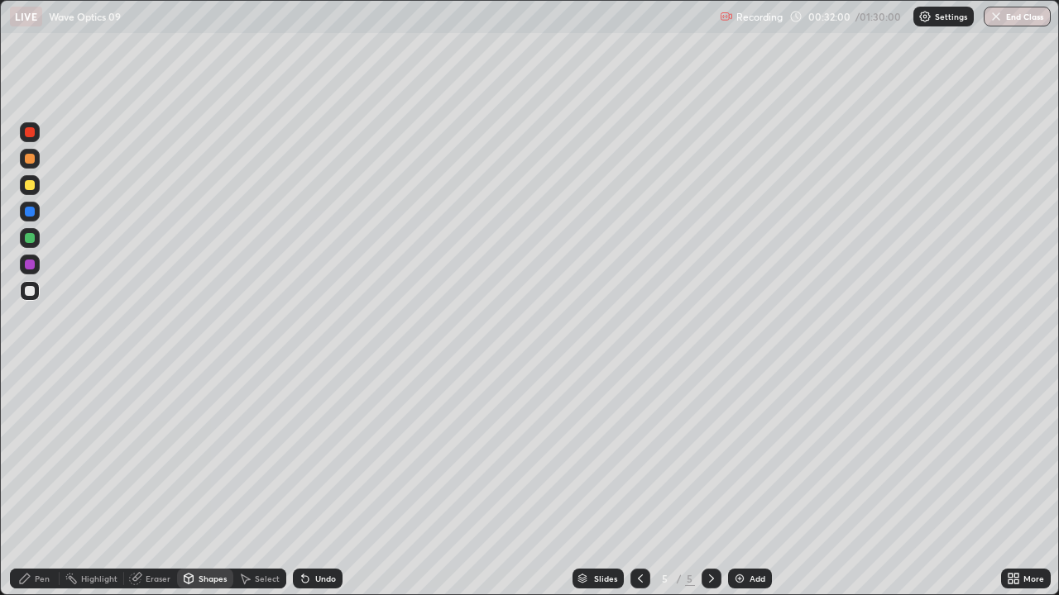
click at [213, 455] on div "Shapes" at bounding box center [212, 579] width 28 height 8
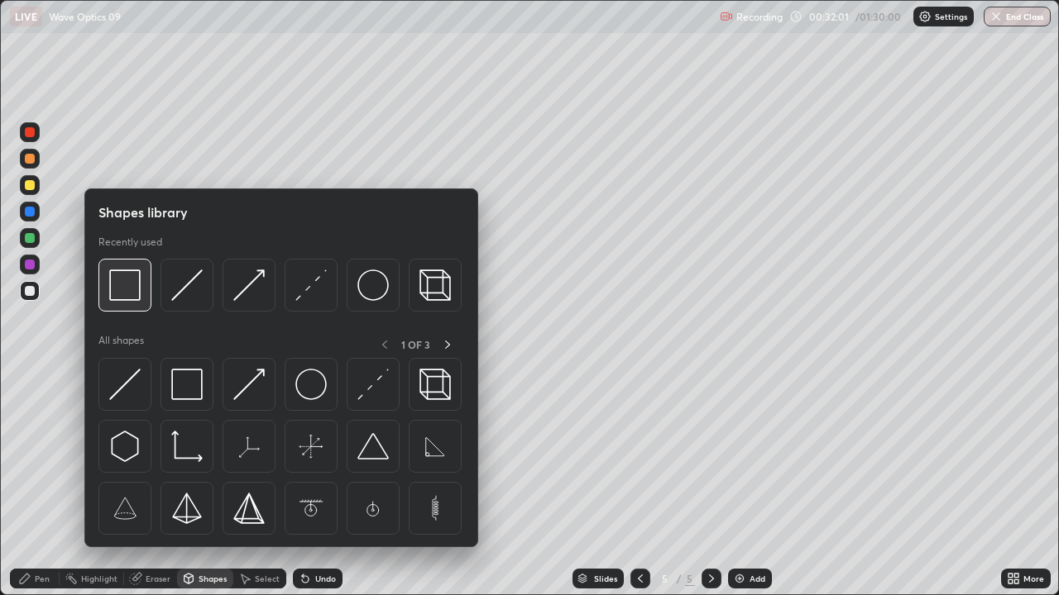
click at [131, 296] on img at bounding box center [124, 285] width 31 height 31
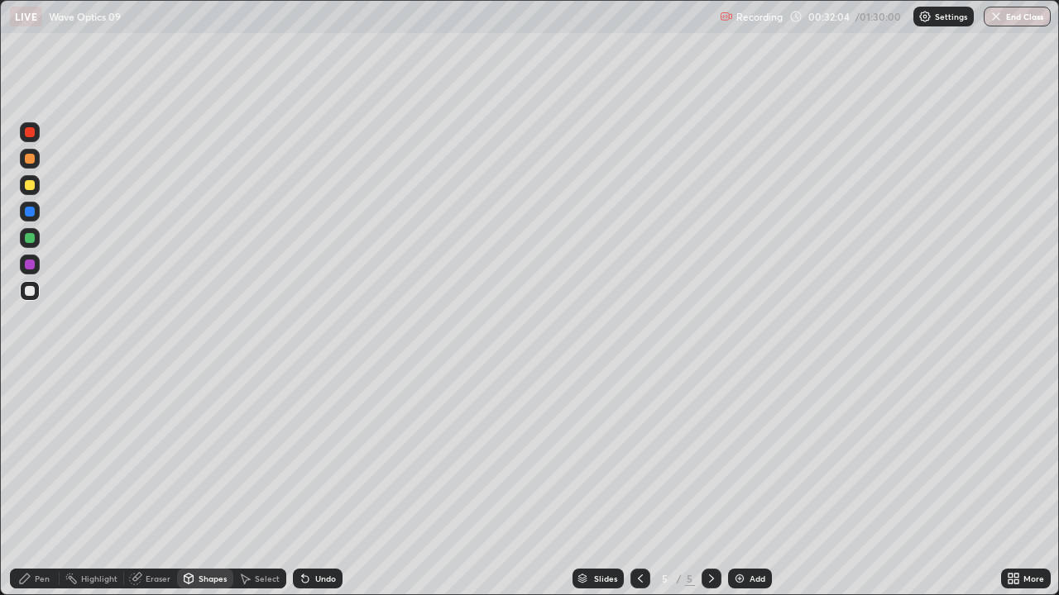
click at [40, 455] on div "Pen" at bounding box center [35, 579] width 50 height 20
click at [33, 300] on div at bounding box center [30, 291] width 20 height 20
click at [33, 187] on div at bounding box center [30, 185] width 10 height 10
click at [25, 294] on div at bounding box center [30, 291] width 10 height 10
click at [802, 455] on div "Slides 5 / 5 Add" at bounding box center [671, 578] width 658 height 33
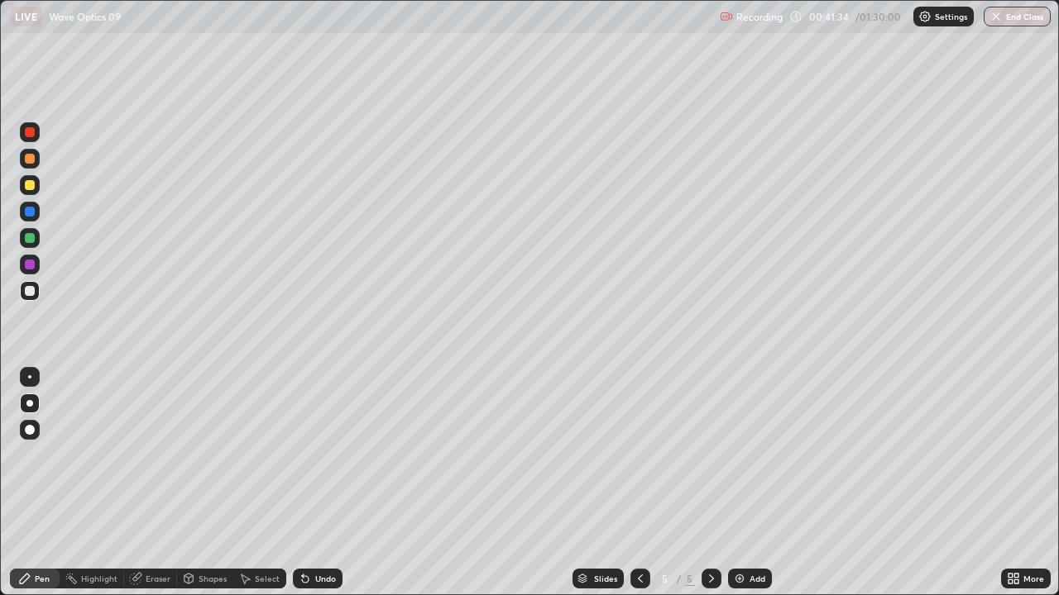
click at [701, 455] on div at bounding box center [711, 579] width 20 height 20
click at [749, 455] on div "Add" at bounding box center [757, 579] width 16 height 8
click at [33, 294] on div at bounding box center [30, 291] width 10 height 10
click at [207, 455] on div "Shapes" at bounding box center [212, 579] width 28 height 8
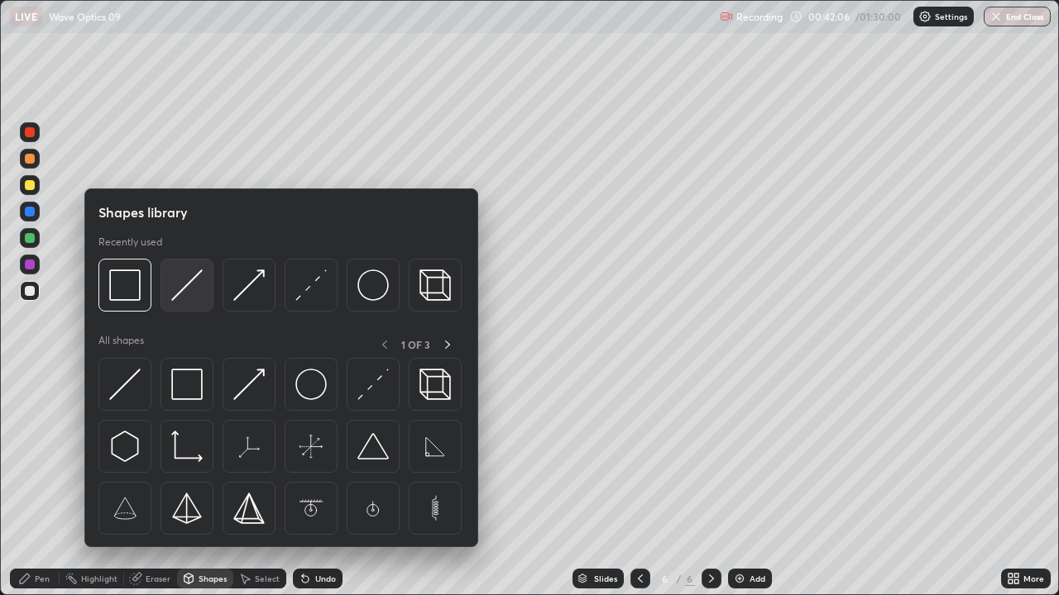
click at [185, 294] on img at bounding box center [186, 285] width 31 height 31
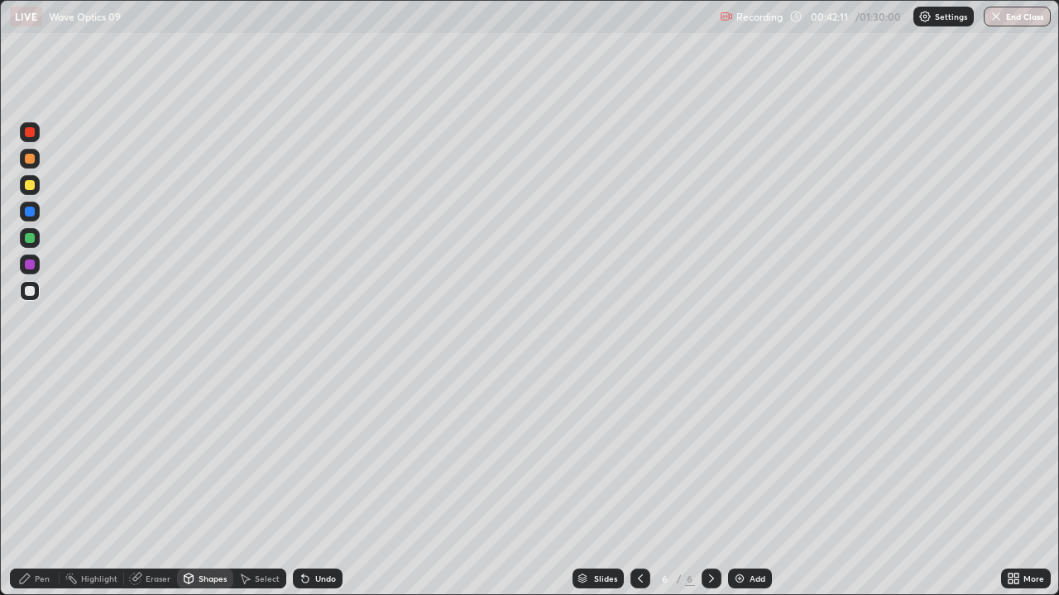
click at [46, 455] on div "Pen" at bounding box center [35, 579] width 50 height 20
click at [32, 187] on div at bounding box center [30, 185] width 10 height 10
click at [27, 240] on div at bounding box center [30, 238] width 10 height 10
click at [312, 455] on div "Undo" at bounding box center [318, 579] width 50 height 20
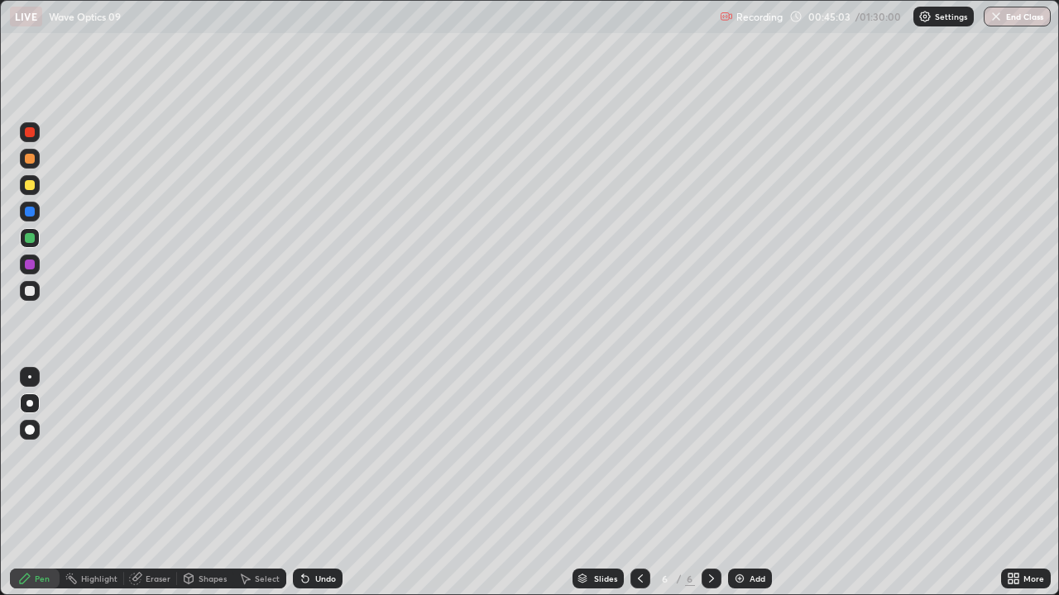
click at [33, 188] on div at bounding box center [30, 185] width 10 height 10
click at [207, 455] on div "Shapes" at bounding box center [205, 579] width 56 height 20
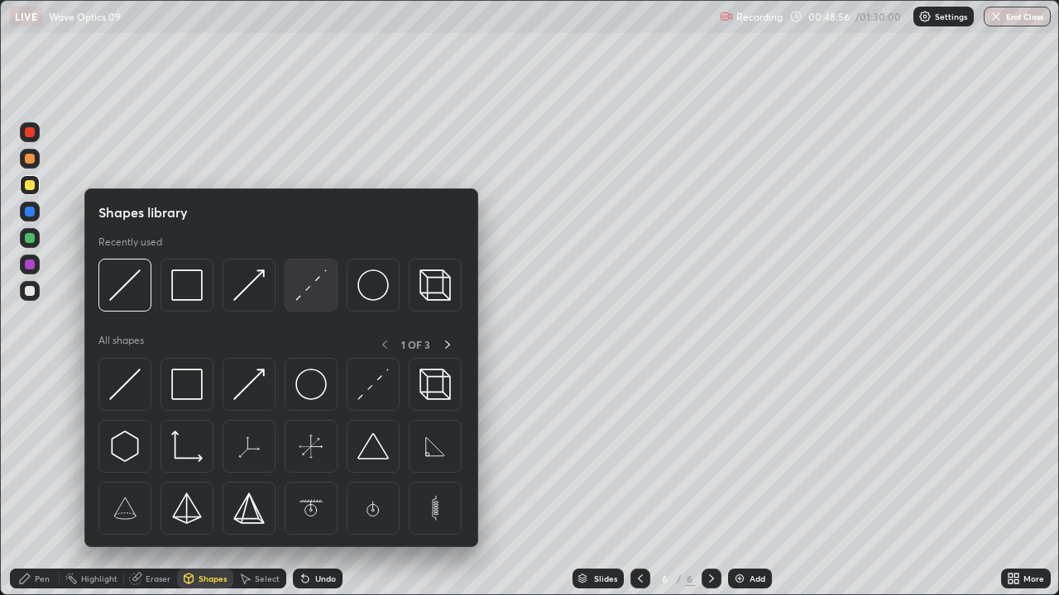
click at [304, 302] on div at bounding box center [310, 285] width 53 height 53
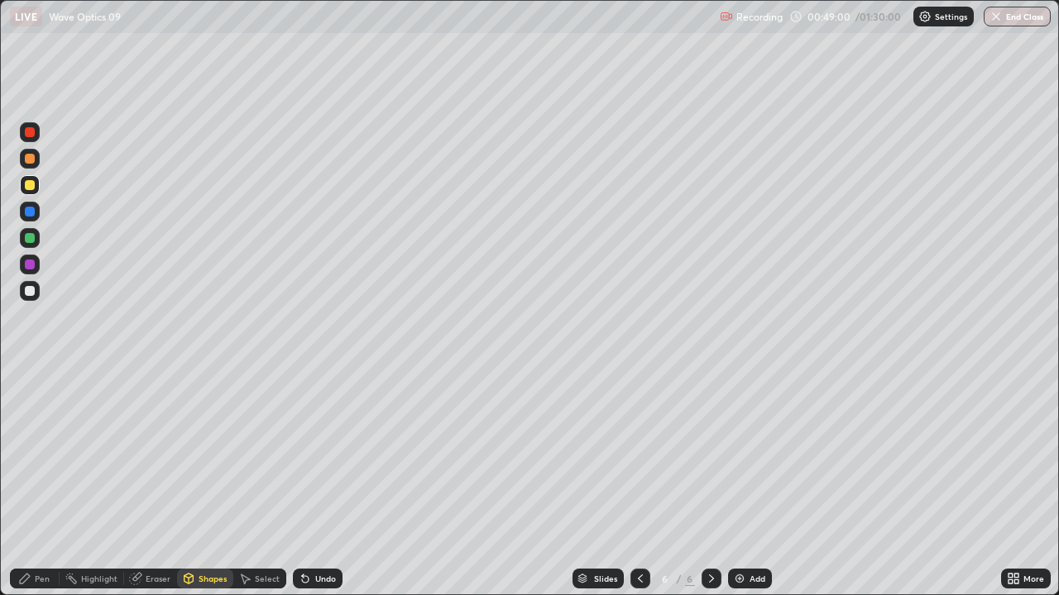
click at [42, 455] on div "Pen" at bounding box center [42, 579] width 15 height 8
click at [27, 289] on div at bounding box center [30, 291] width 10 height 10
click at [208, 455] on div "Shapes" at bounding box center [205, 579] width 56 height 20
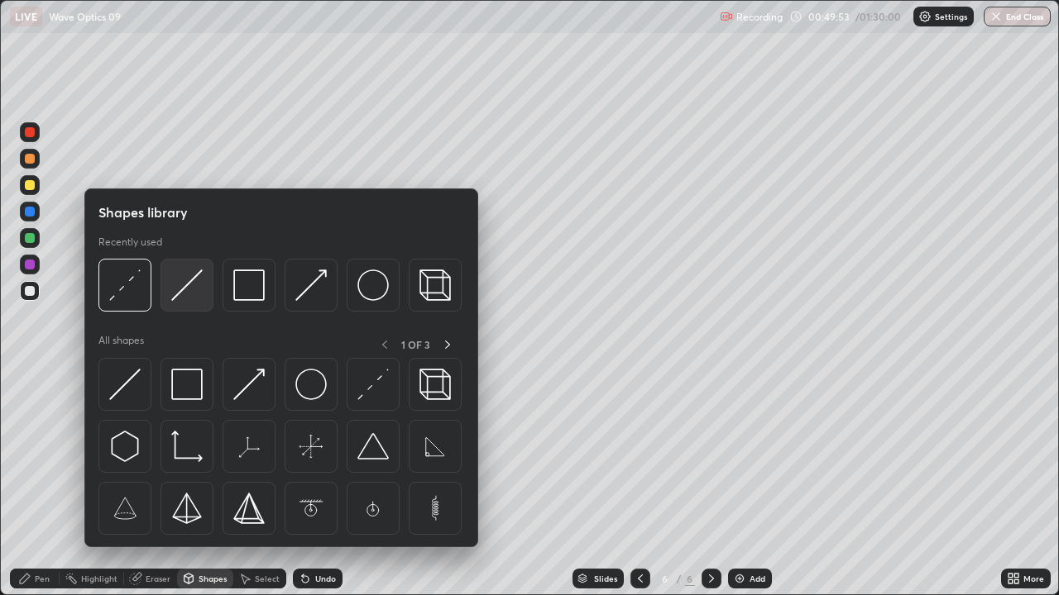
click at [181, 296] on img at bounding box center [186, 285] width 31 height 31
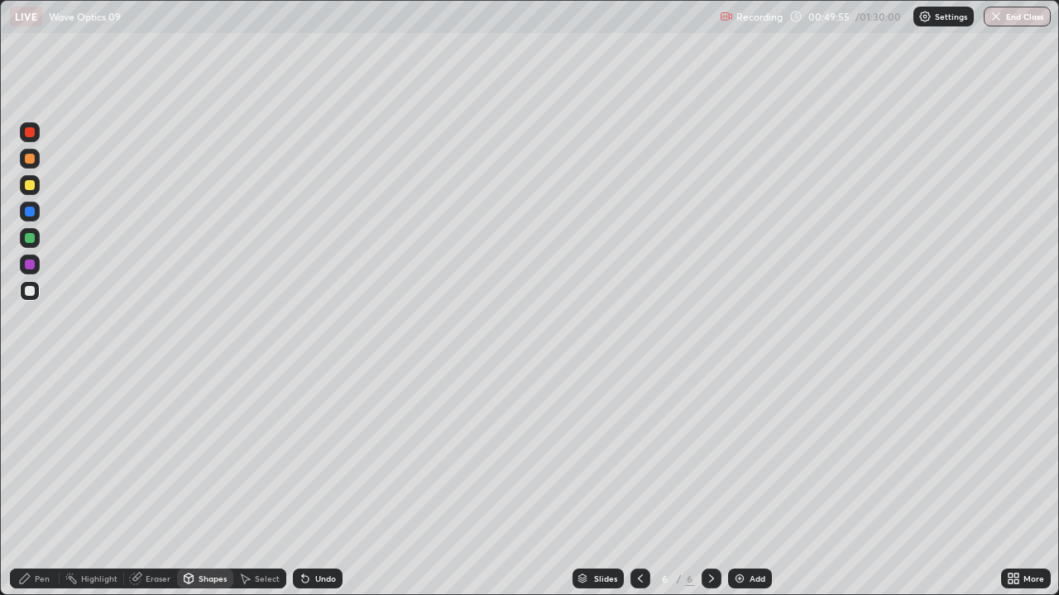
click at [207, 455] on div "Shapes" at bounding box center [205, 579] width 56 height 20
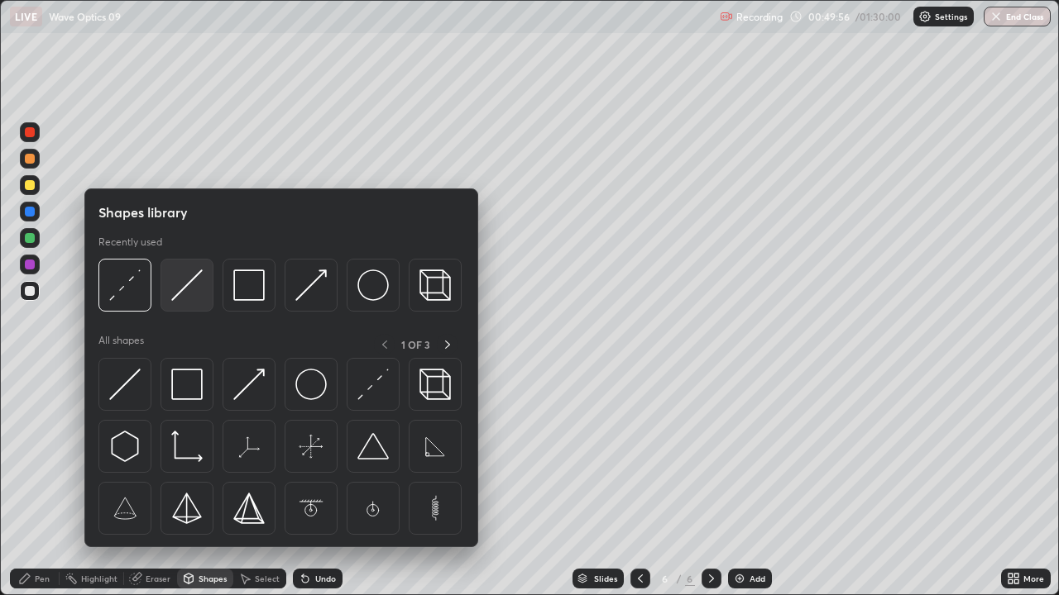
click at [184, 294] on img at bounding box center [186, 285] width 31 height 31
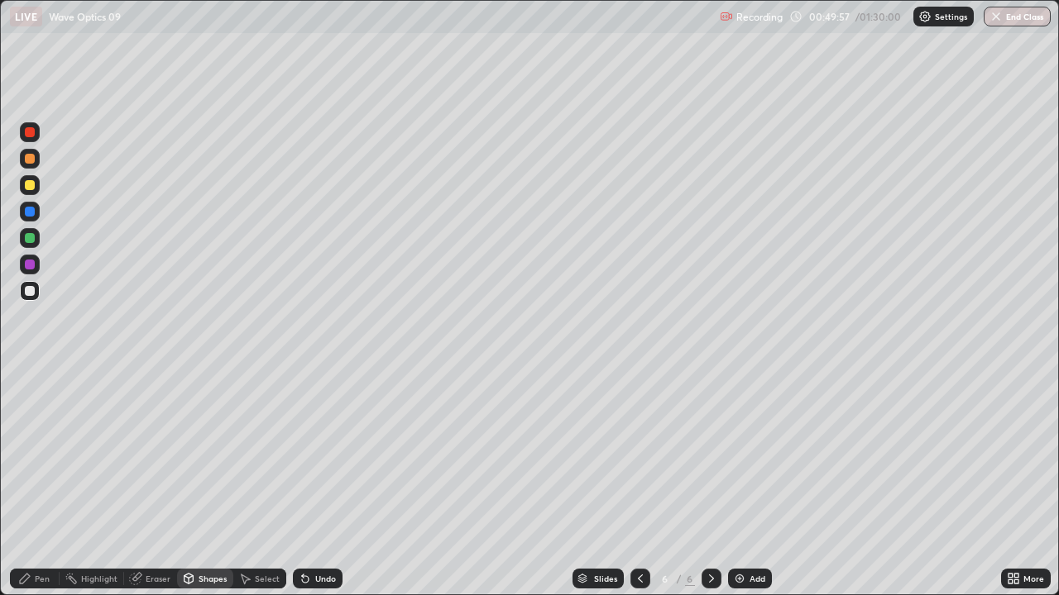
click at [30, 186] on div at bounding box center [30, 185] width 10 height 10
click at [213, 455] on div "Shapes" at bounding box center [205, 579] width 56 height 20
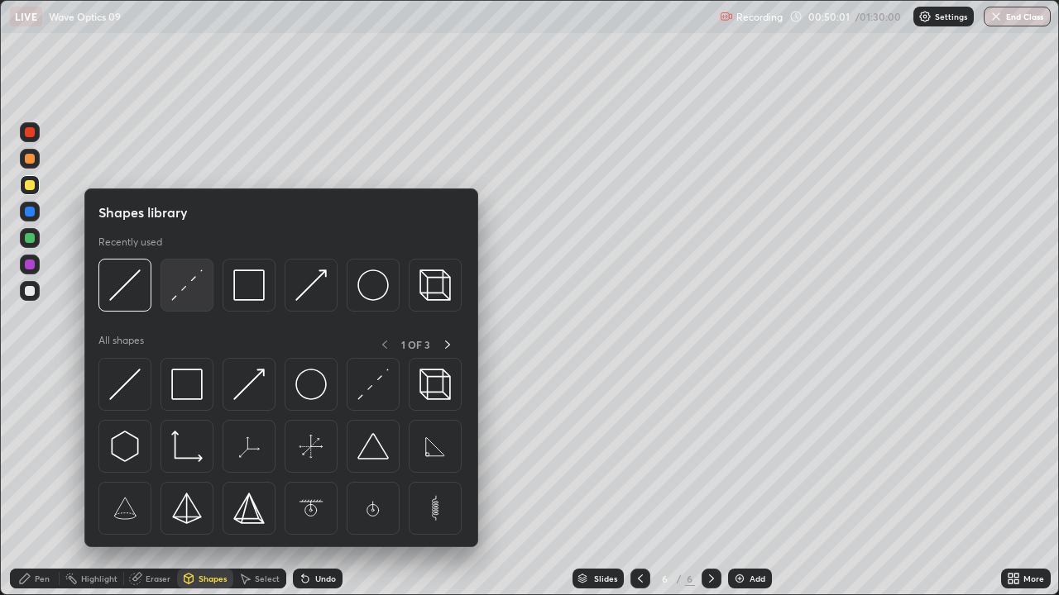
click at [179, 299] on img at bounding box center [186, 285] width 31 height 31
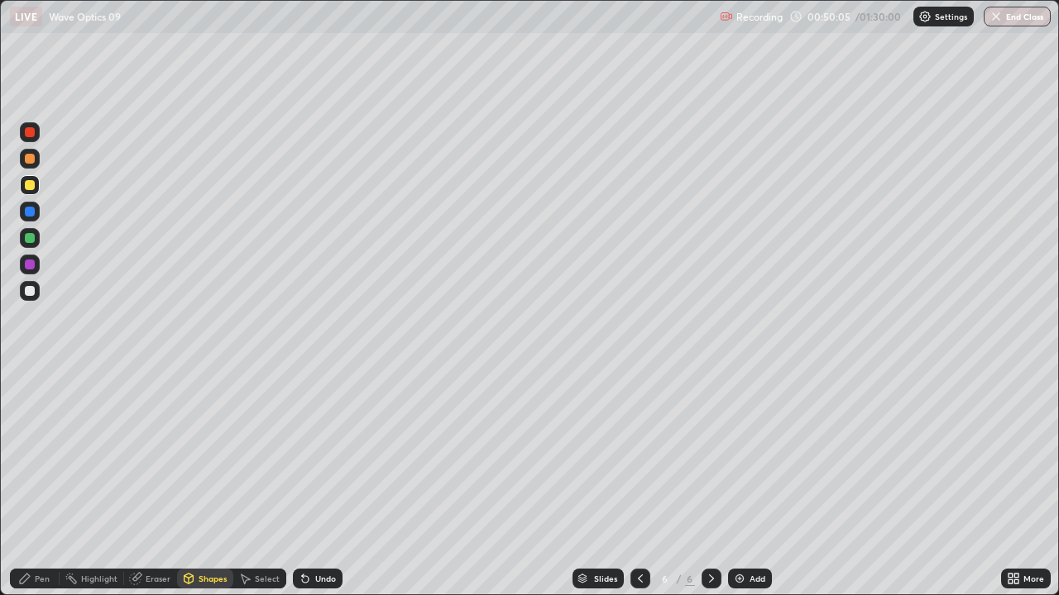
click at [46, 455] on div "Pen" at bounding box center [35, 579] width 50 height 20
click at [30, 299] on div at bounding box center [30, 291] width 20 height 20
click at [31, 212] on div at bounding box center [30, 212] width 10 height 10
click at [308, 455] on icon at bounding box center [305, 578] width 13 height 13
click at [213, 455] on div "Shapes" at bounding box center [212, 579] width 28 height 8
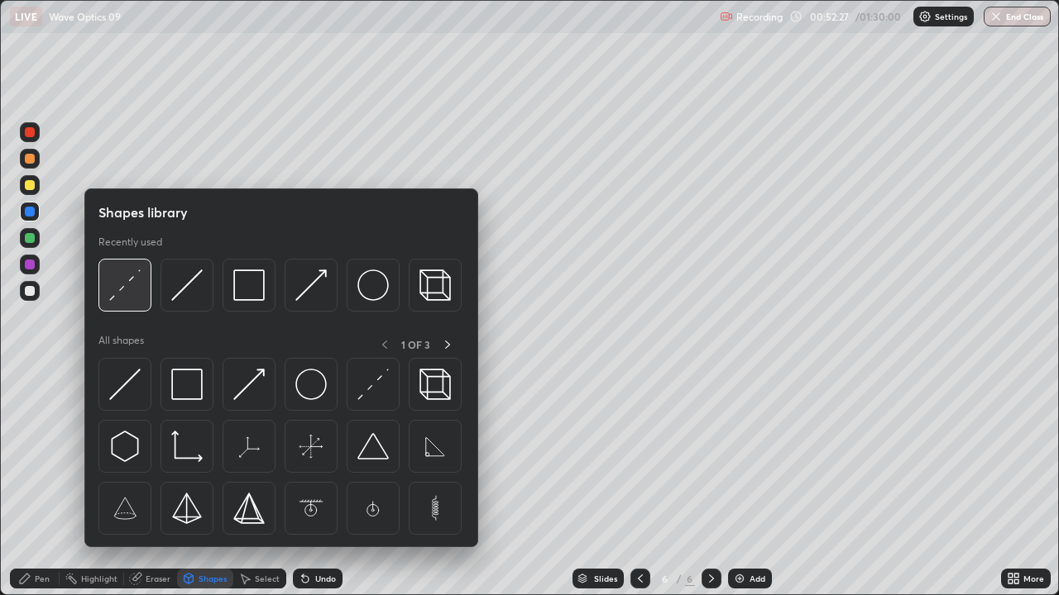
click at [120, 288] on img at bounding box center [124, 285] width 31 height 31
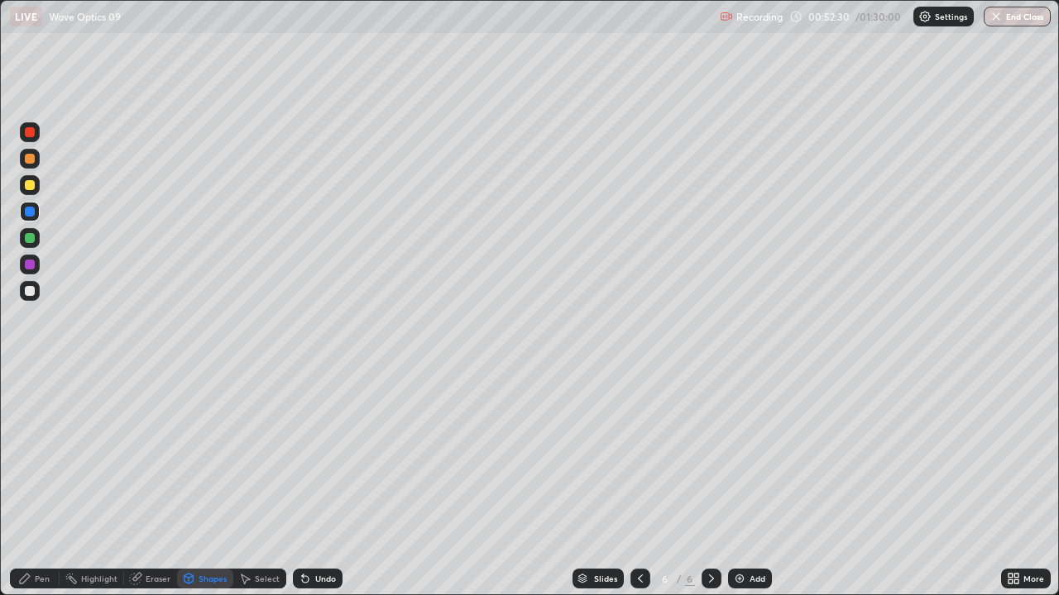
click at [42, 455] on div "Pen" at bounding box center [42, 579] width 15 height 8
click at [22, 294] on div at bounding box center [30, 291] width 20 height 20
click at [321, 455] on div "Undo" at bounding box center [325, 579] width 21 height 8
click at [318, 455] on div "Undo" at bounding box center [325, 579] width 21 height 8
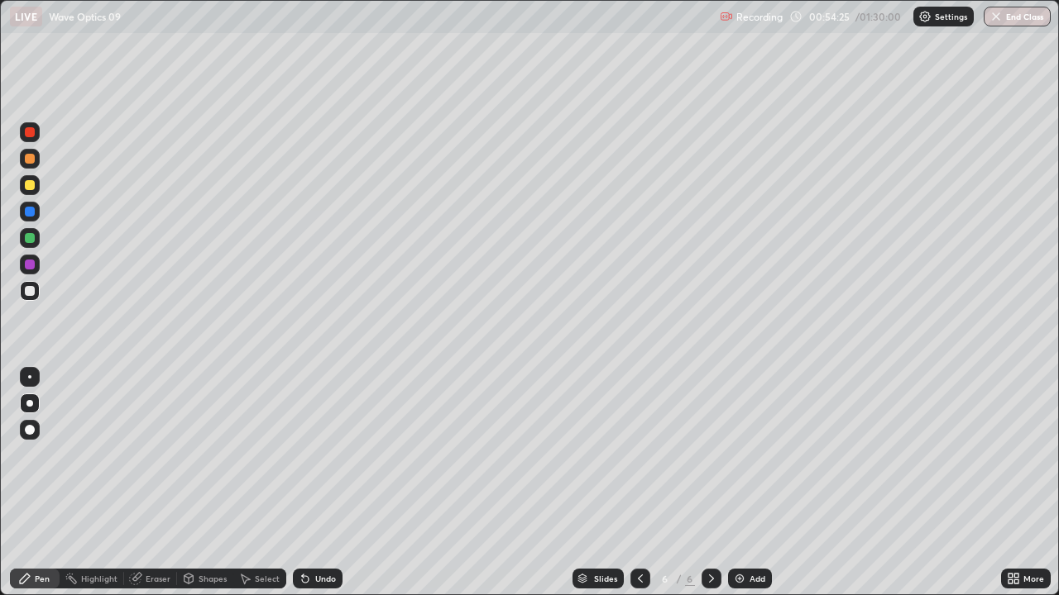
click at [317, 455] on div "Undo" at bounding box center [325, 579] width 21 height 8
click at [315, 455] on div "Undo" at bounding box center [325, 579] width 21 height 8
click at [311, 455] on div "Undo" at bounding box center [318, 579] width 50 height 20
click at [303, 455] on icon at bounding box center [305, 579] width 7 height 7
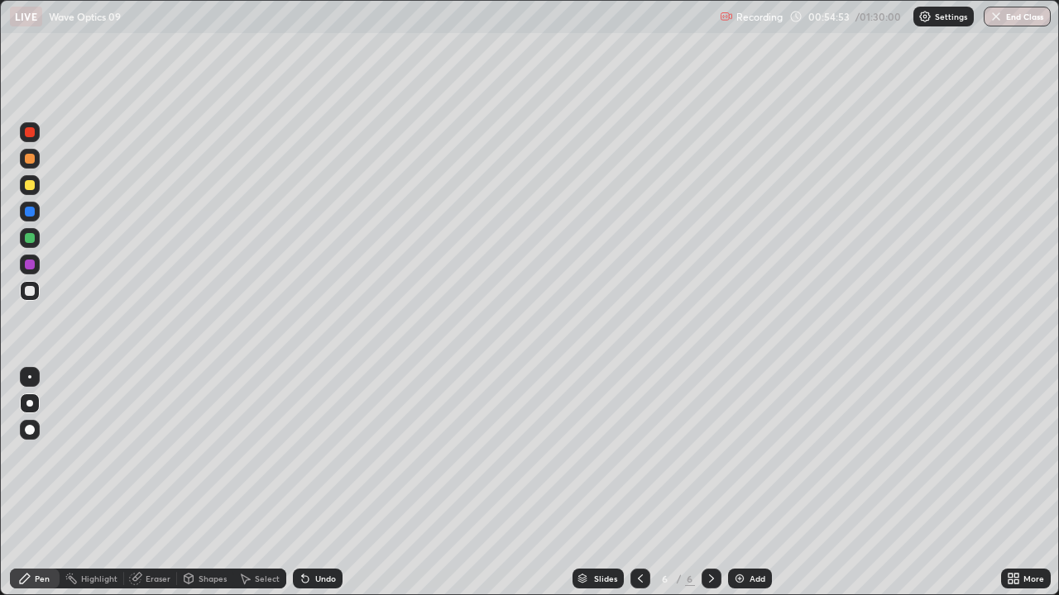
click at [303, 455] on icon at bounding box center [305, 579] width 7 height 7
click at [305, 455] on div "Undo" at bounding box center [318, 579] width 50 height 20
click at [304, 455] on div "Undo" at bounding box center [318, 579] width 50 height 20
click at [308, 455] on icon at bounding box center [305, 578] width 13 height 13
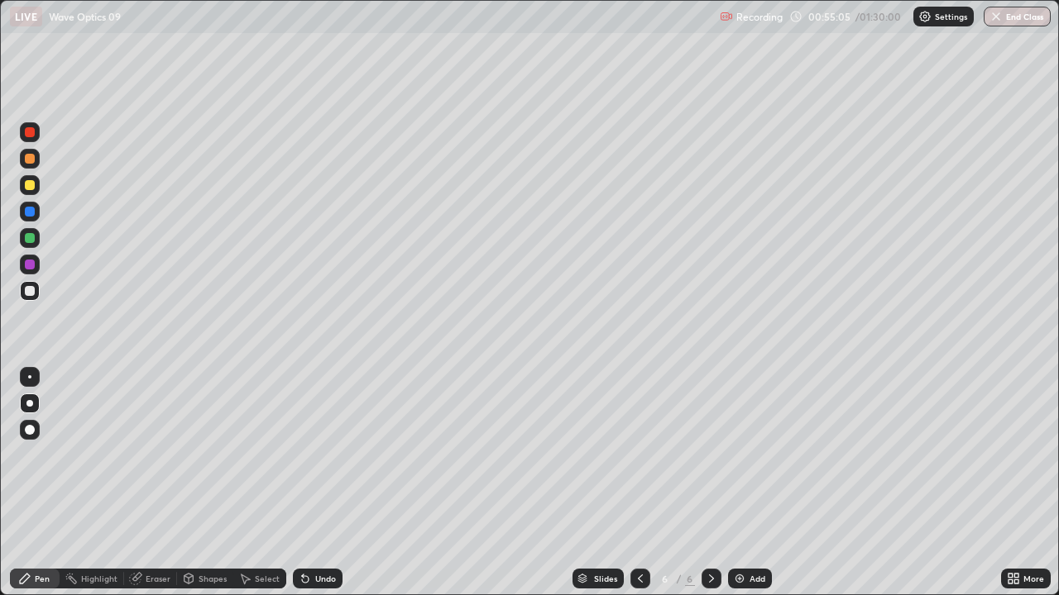
click at [315, 455] on div "Undo" at bounding box center [325, 579] width 21 height 8
click at [316, 455] on div "Undo" at bounding box center [318, 579] width 50 height 20
click at [325, 455] on div "Undo" at bounding box center [318, 579] width 50 height 20
click at [710, 455] on icon at bounding box center [711, 579] width 5 height 8
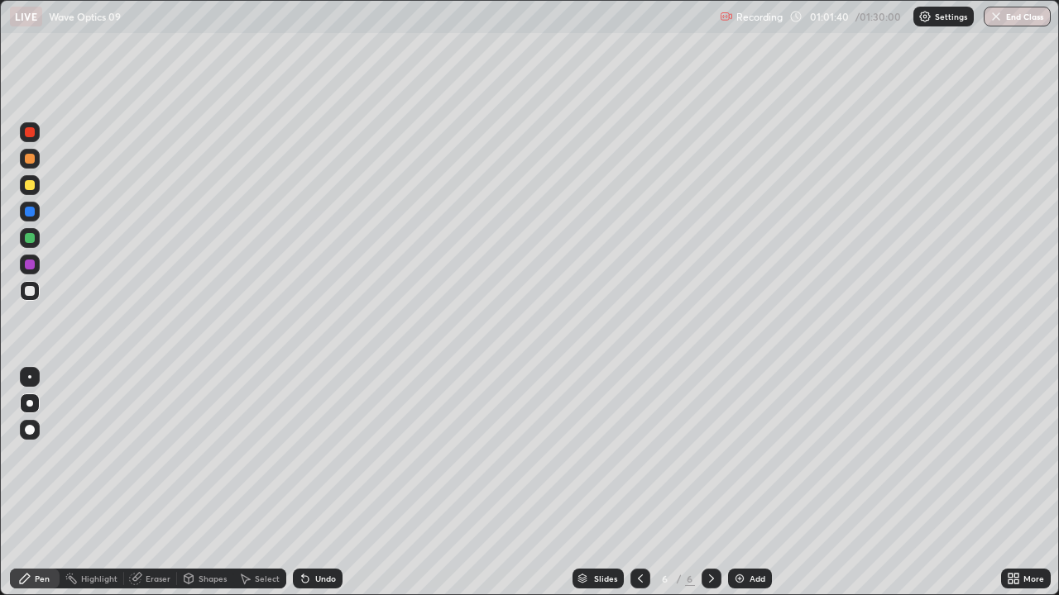
click at [751, 455] on div "Add" at bounding box center [757, 579] width 16 height 8
click at [206, 455] on div "Shapes" at bounding box center [212, 579] width 28 height 8
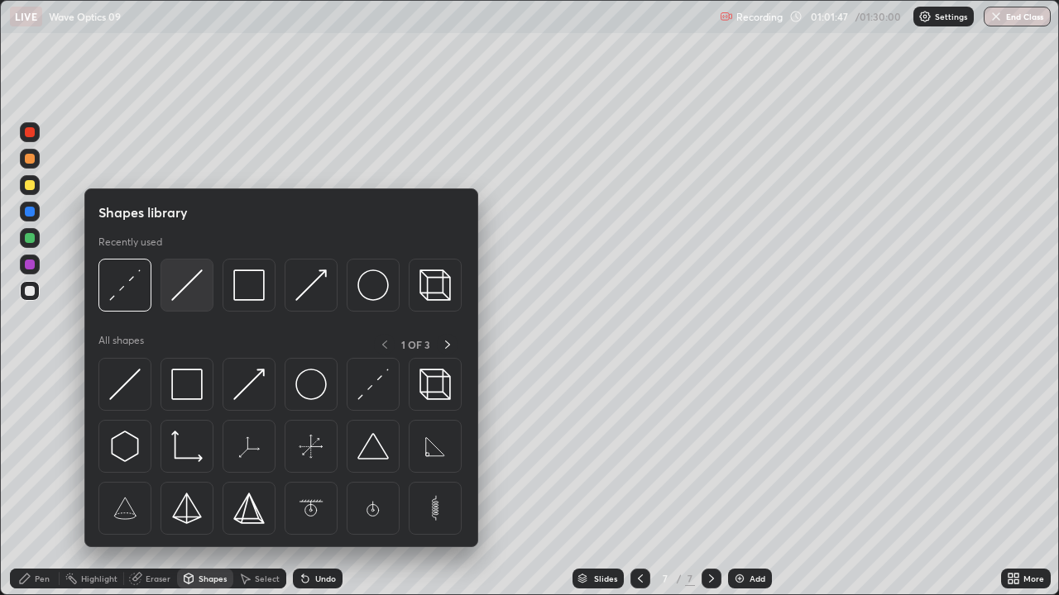
click at [180, 294] on img at bounding box center [186, 285] width 31 height 31
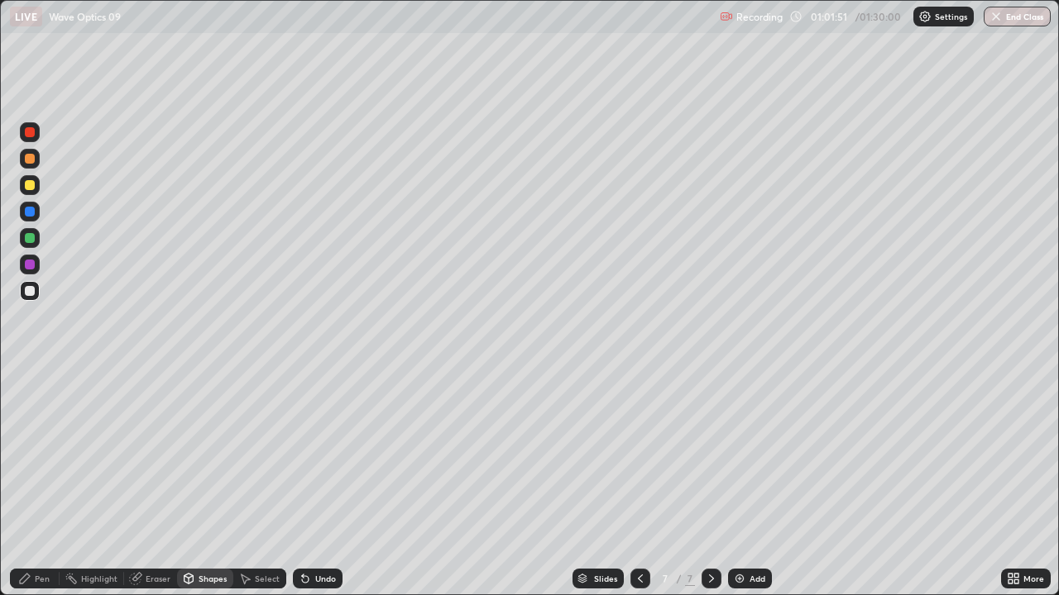
click at [34, 187] on div at bounding box center [30, 185] width 10 height 10
click at [46, 455] on div "Pen" at bounding box center [42, 579] width 15 height 8
click at [31, 265] on div at bounding box center [30, 265] width 10 height 10
click at [28, 290] on div at bounding box center [30, 291] width 10 height 10
click at [303, 455] on icon at bounding box center [305, 579] width 7 height 7
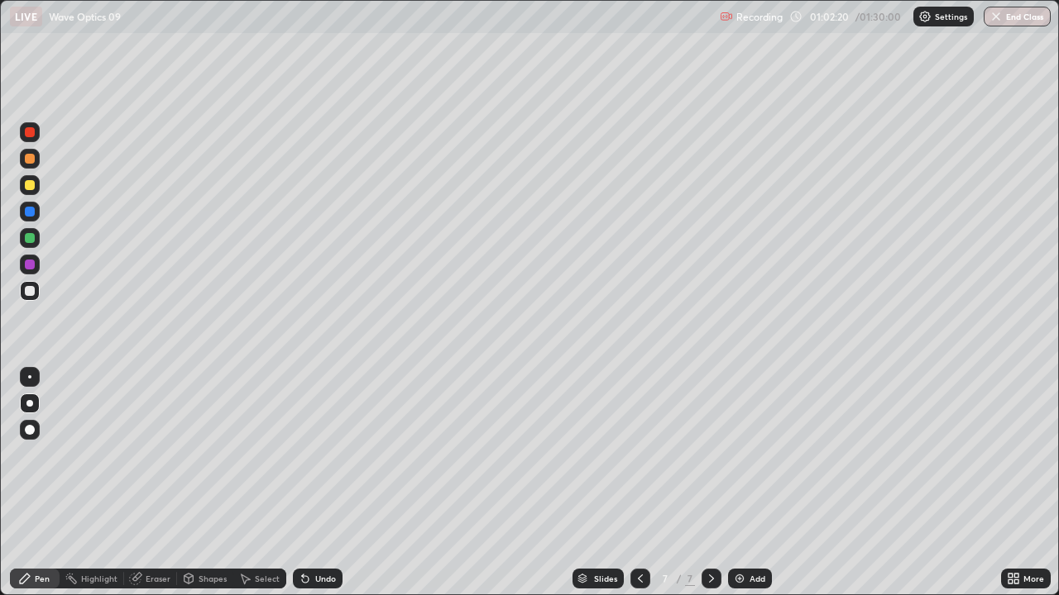
click at [304, 455] on icon at bounding box center [305, 579] width 7 height 7
click at [256, 455] on div "Select" at bounding box center [267, 579] width 25 height 8
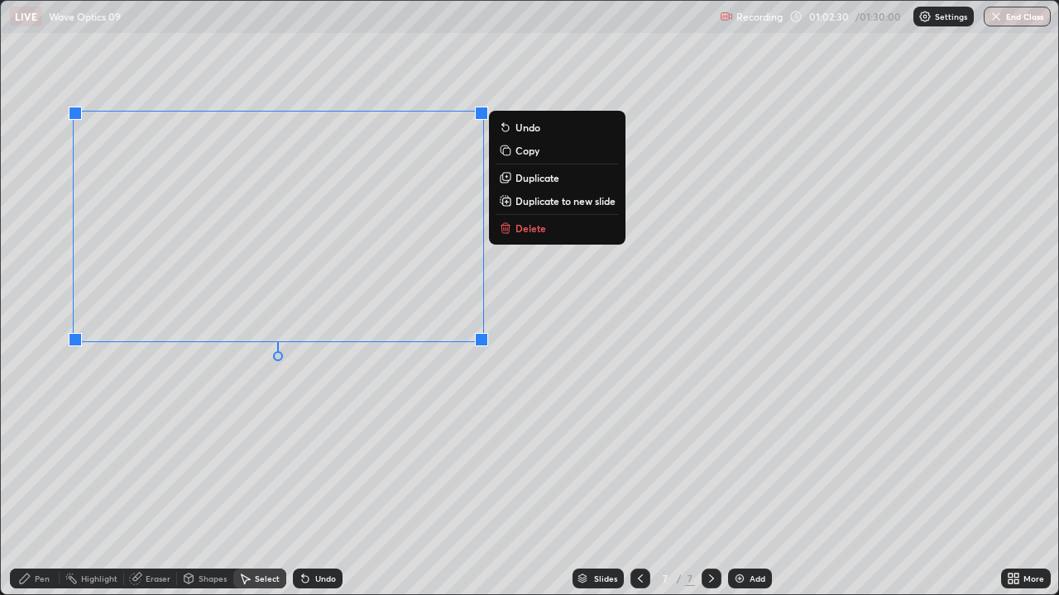
click at [371, 401] on div "0 ° Undo Copy Duplicate Duplicate to new slide Delete" at bounding box center [529, 298] width 1057 height 594
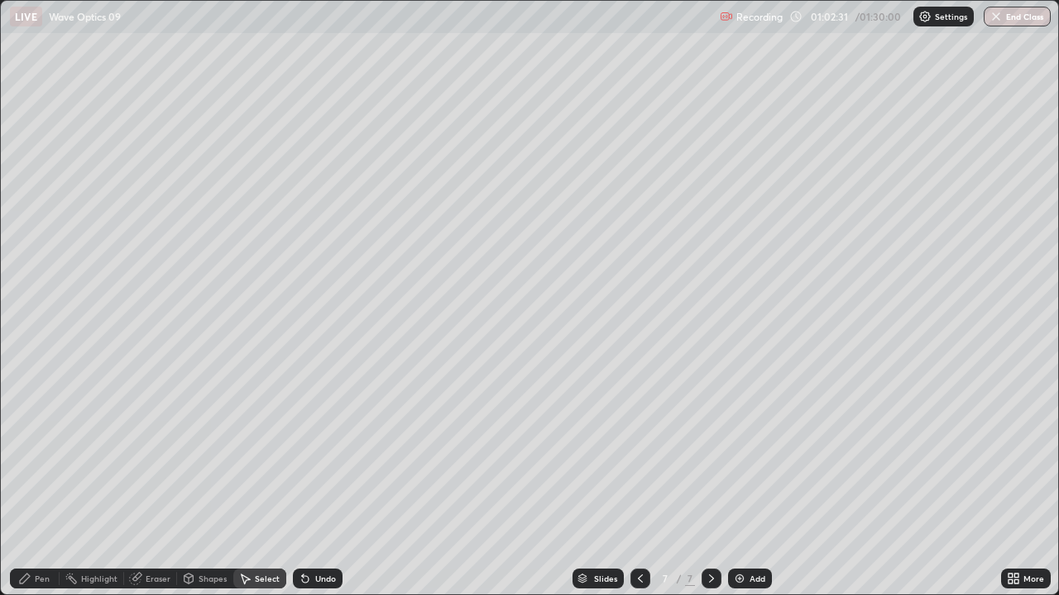
click at [47, 455] on div "Pen" at bounding box center [35, 579] width 50 height 20
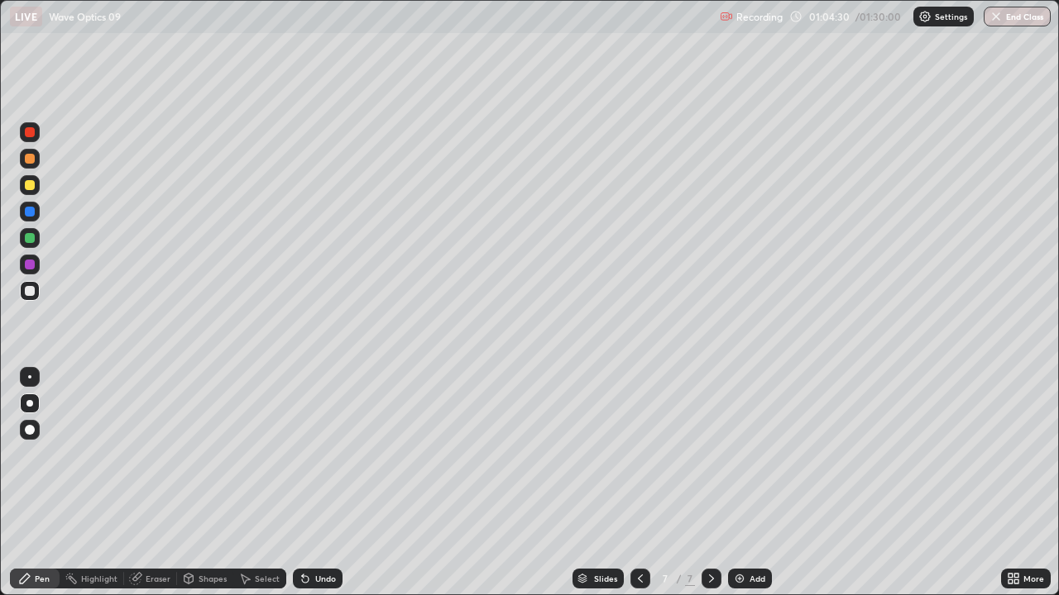
click at [201, 455] on div "Shapes" at bounding box center [212, 579] width 28 height 8
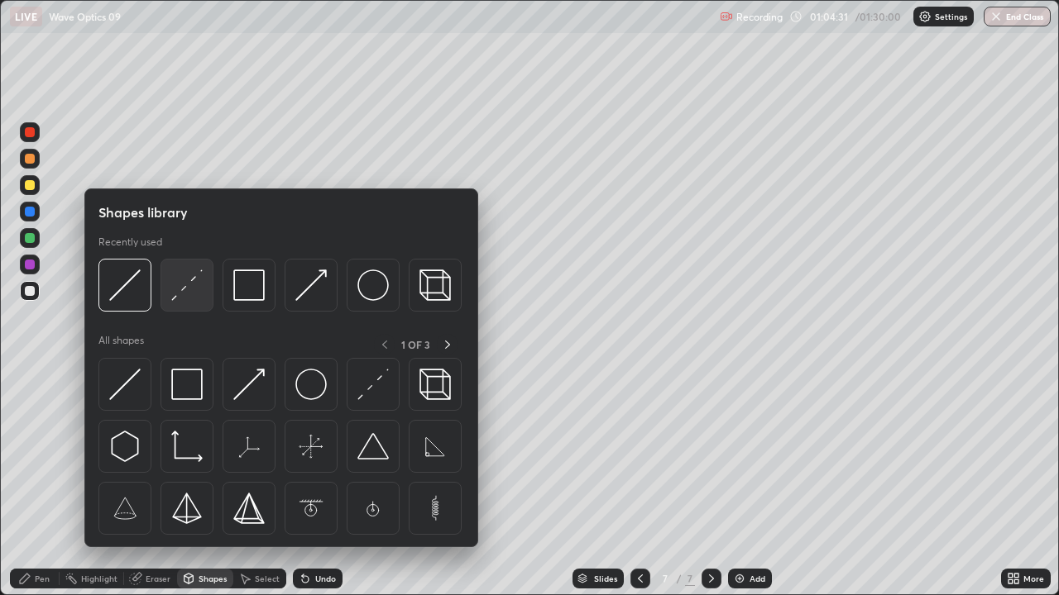
click at [181, 303] on div at bounding box center [186, 285] width 53 height 53
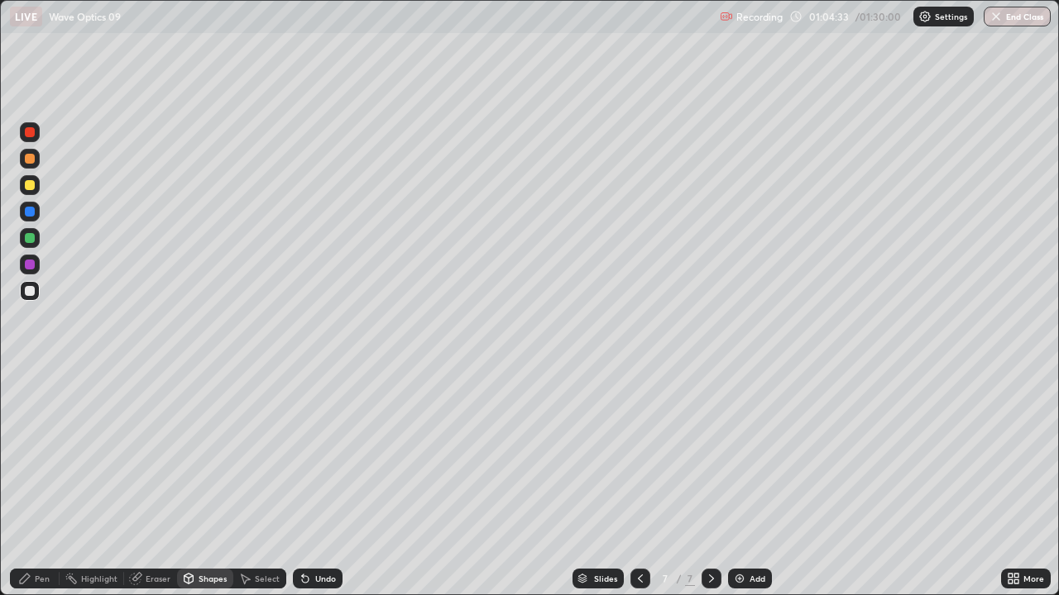
click at [45, 455] on div "Pen" at bounding box center [42, 579] width 15 height 8
click at [29, 299] on div at bounding box center [30, 291] width 20 height 20
click at [1014, 455] on icon at bounding box center [1016, 576] width 4 height 4
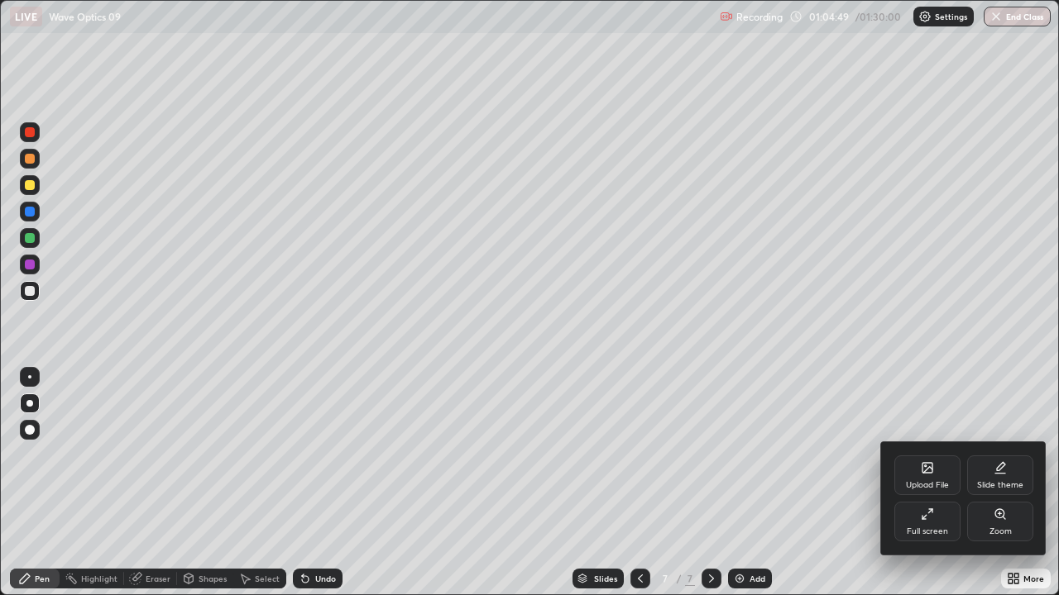
click at [929, 455] on div "Full screen" at bounding box center [927, 522] width 66 height 40
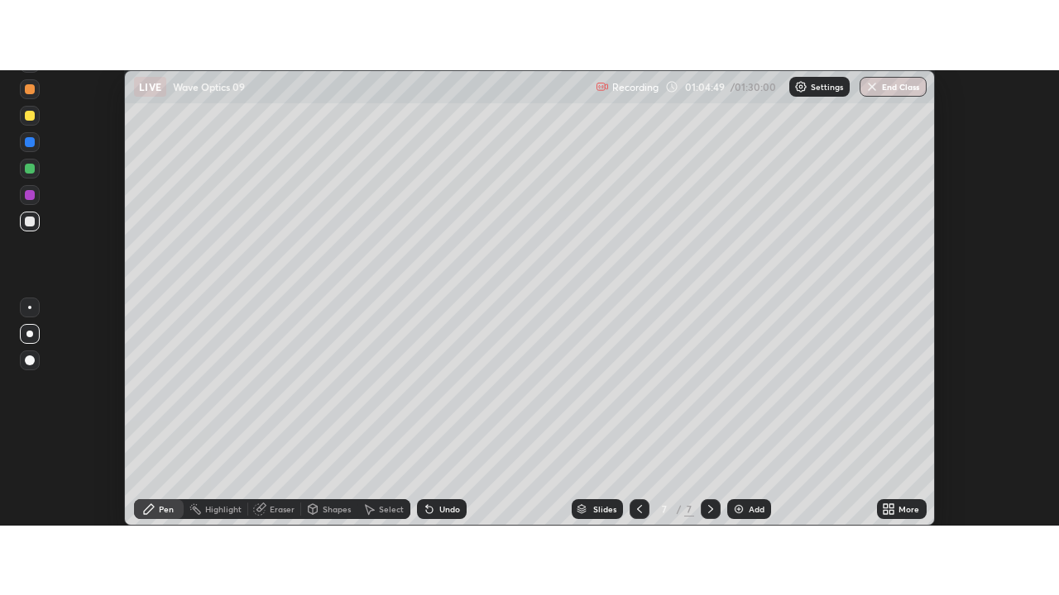
scroll to position [82245, 81643]
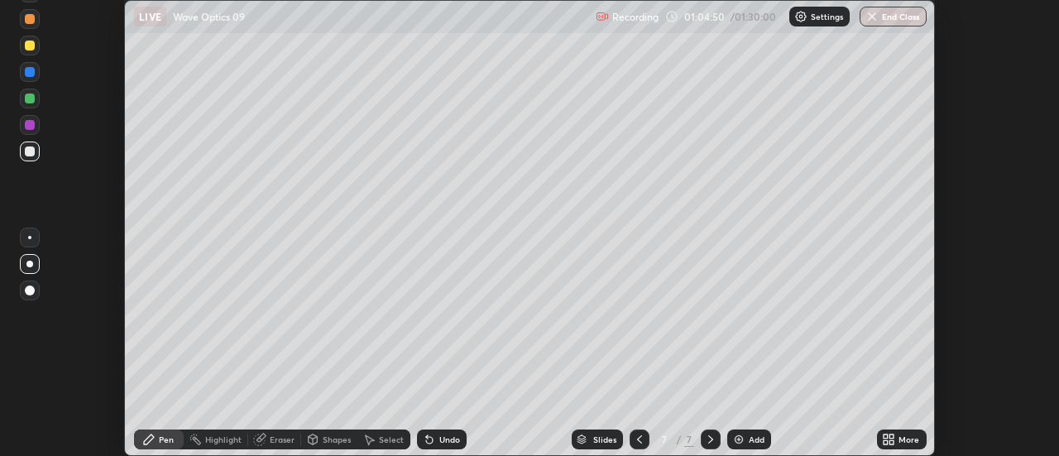
click at [889, 434] on icon at bounding box center [888, 439] width 13 height 13
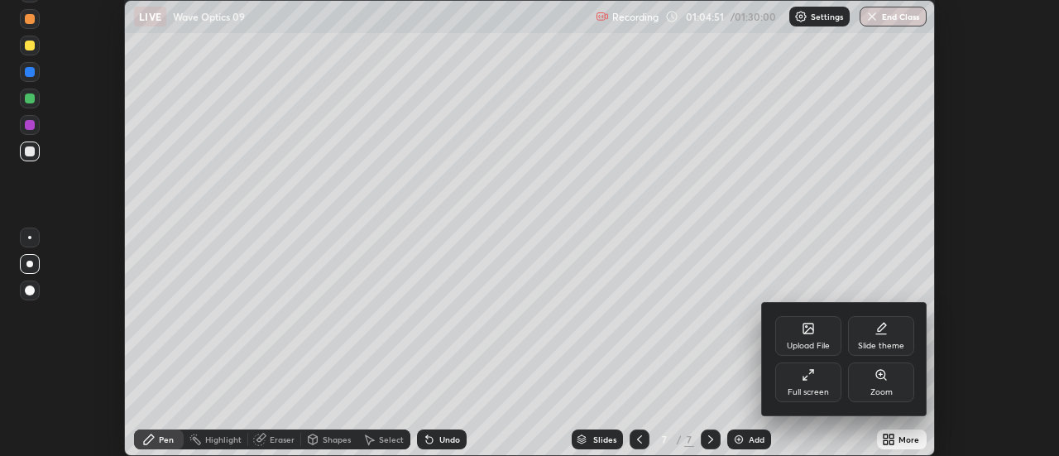
click at [889, 436] on div at bounding box center [529, 228] width 1059 height 456
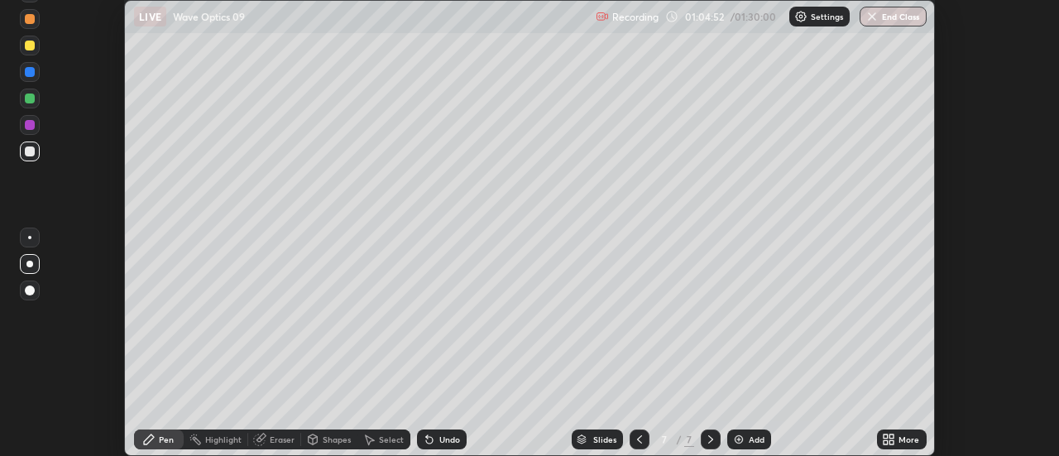
click at [887, 434] on icon at bounding box center [885, 436] width 4 height 4
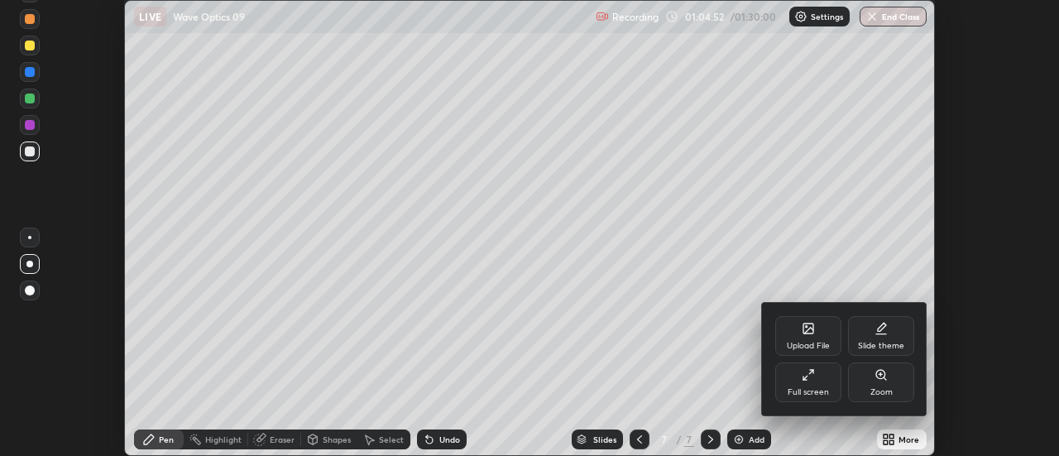
click at [826, 375] on div "Full screen" at bounding box center [808, 382] width 66 height 40
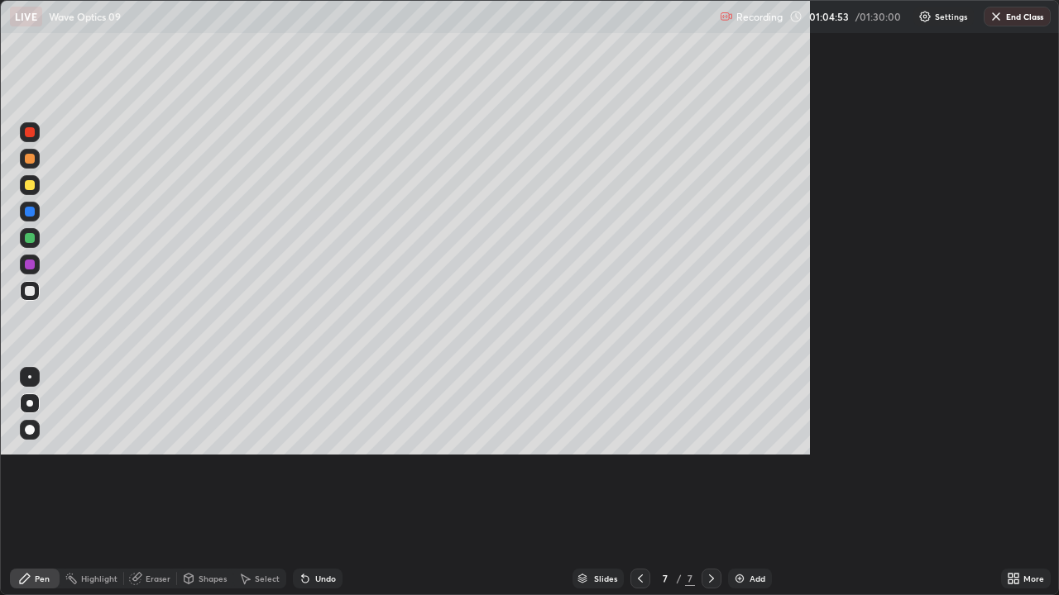
scroll to position [595, 1059]
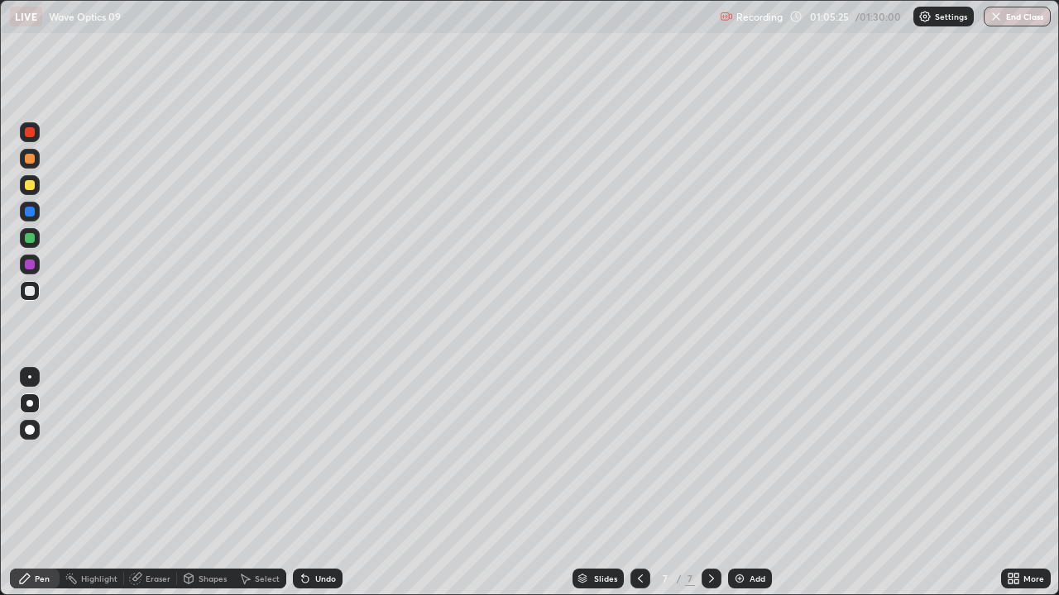
click at [26, 188] on div at bounding box center [30, 185] width 10 height 10
click at [208, 455] on div "Shapes" at bounding box center [212, 579] width 28 height 8
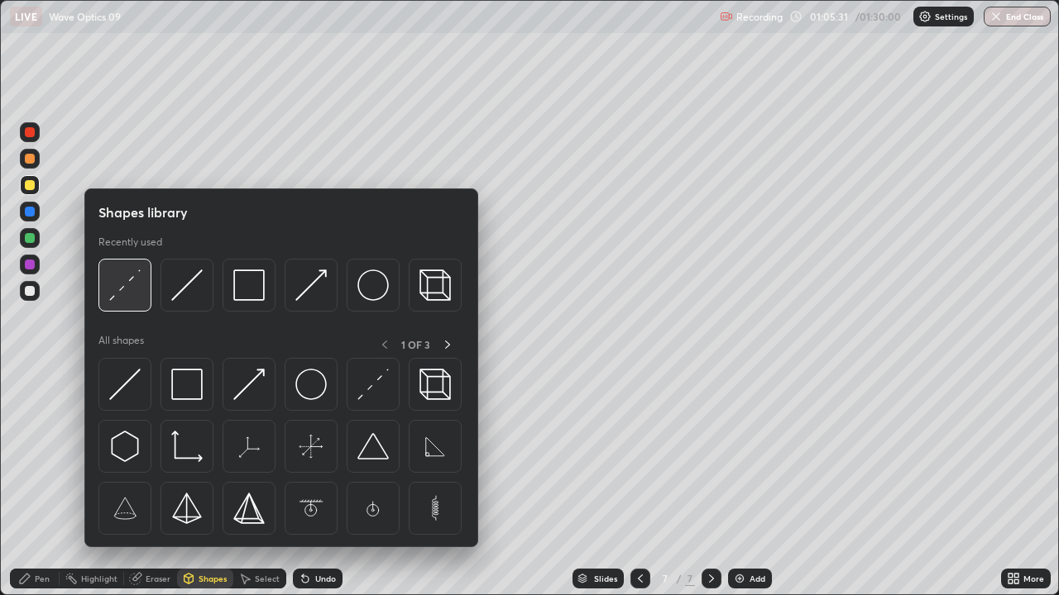
click at [125, 290] on img at bounding box center [124, 285] width 31 height 31
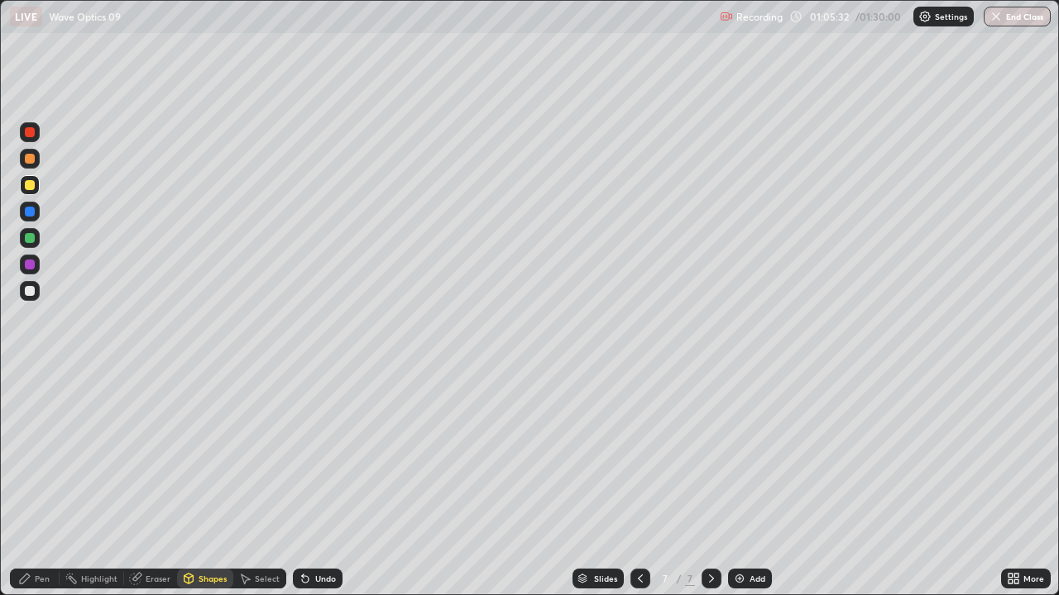
click at [29, 213] on div at bounding box center [30, 212] width 10 height 10
click at [42, 455] on div "Pen" at bounding box center [42, 579] width 15 height 8
click at [33, 293] on div at bounding box center [30, 291] width 10 height 10
click at [29, 194] on div at bounding box center [30, 185] width 20 height 20
click at [316, 455] on div "Undo" at bounding box center [325, 579] width 21 height 8
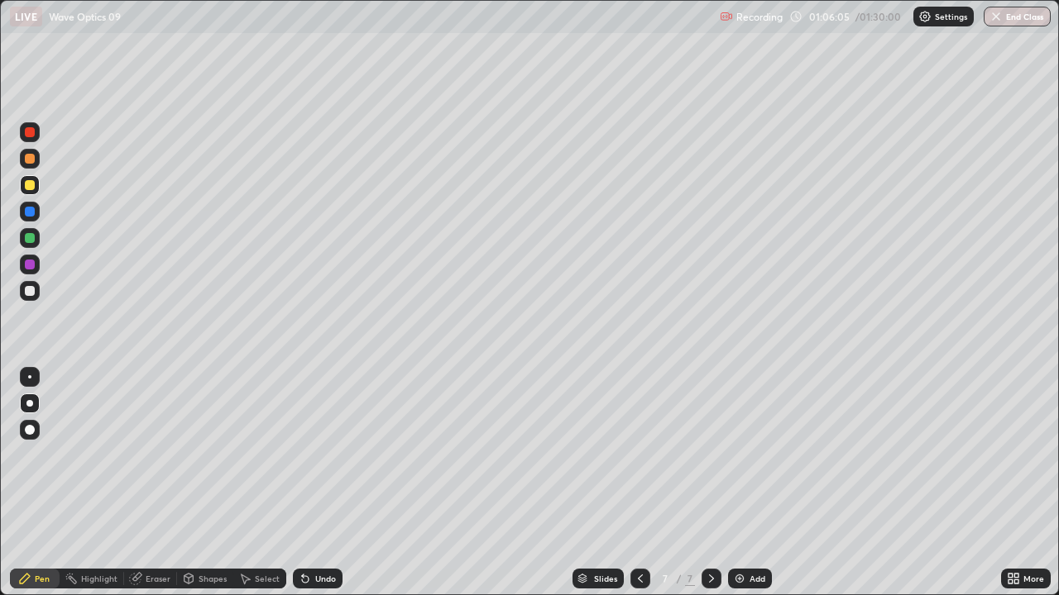
click at [314, 455] on div "Undo" at bounding box center [318, 579] width 50 height 20
click at [638, 455] on icon at bounding box center [640, 579] width 5 height 8
click at [710, 455] on icon at bounding box center [711, 578] width 13 height 13
click at [708, 455] on div at bounding box center [711, 579] width 20 height 20
click at [740, 455] on img at bounding box center [739, 578] width 13 height 13
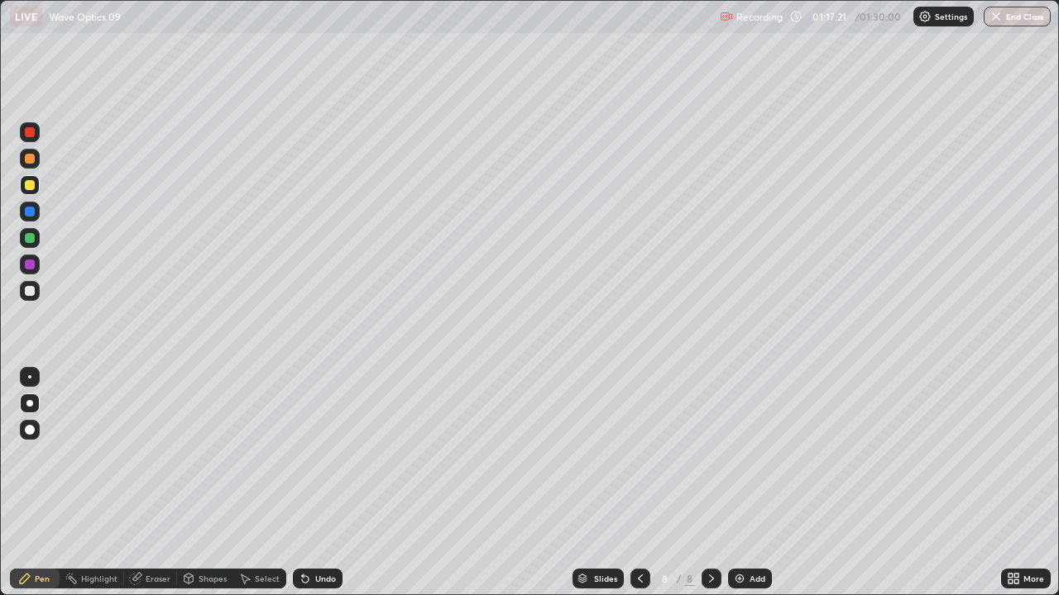
click at [28, 288] on div at bounding box center [30, 291] width 10 height 10
click at [638, 455] on icon at bounding box center [639, 578] width 13 height 13
click at [27, 189] on div at bounding box center [30, 185] width 10 height 10
click at [34, 291] on div at bounding box center [30, 291] width 10 height 10
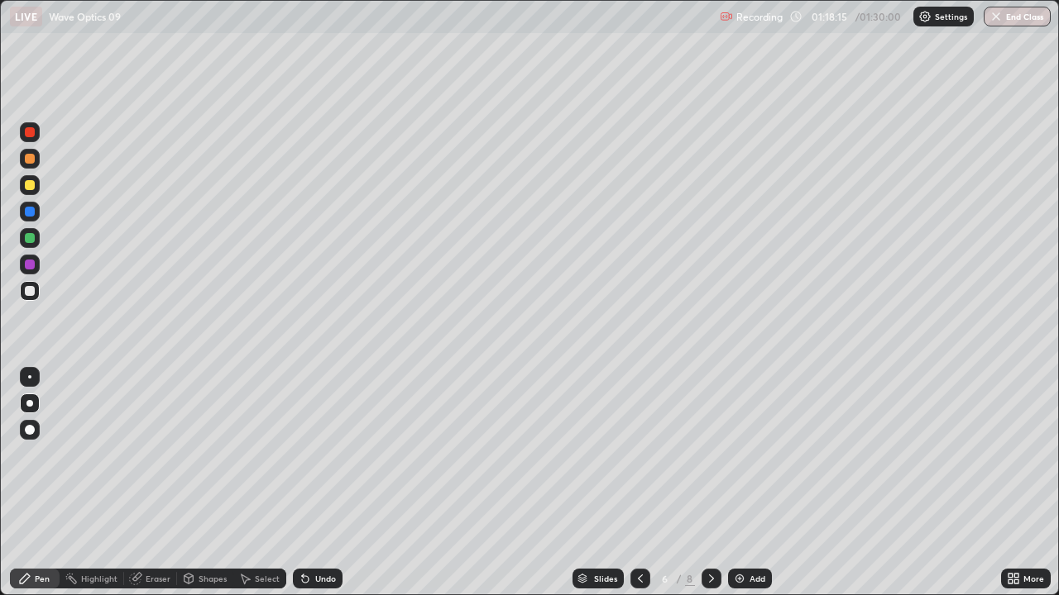
click at [710, 455] on icon at bounding box center [711, 578] width 13 height 13
click at [711, 455] on div at bounding box center [711, 579] width 20 height 20
click at [31, 188] on div at bounding box center [30, 185] width 10 height 10
click at [34, 292] on div at bounding box center [30, 291] width 10 height 10
click at [30, 186] on div at bounding box center [30, 185] width 10 height 10
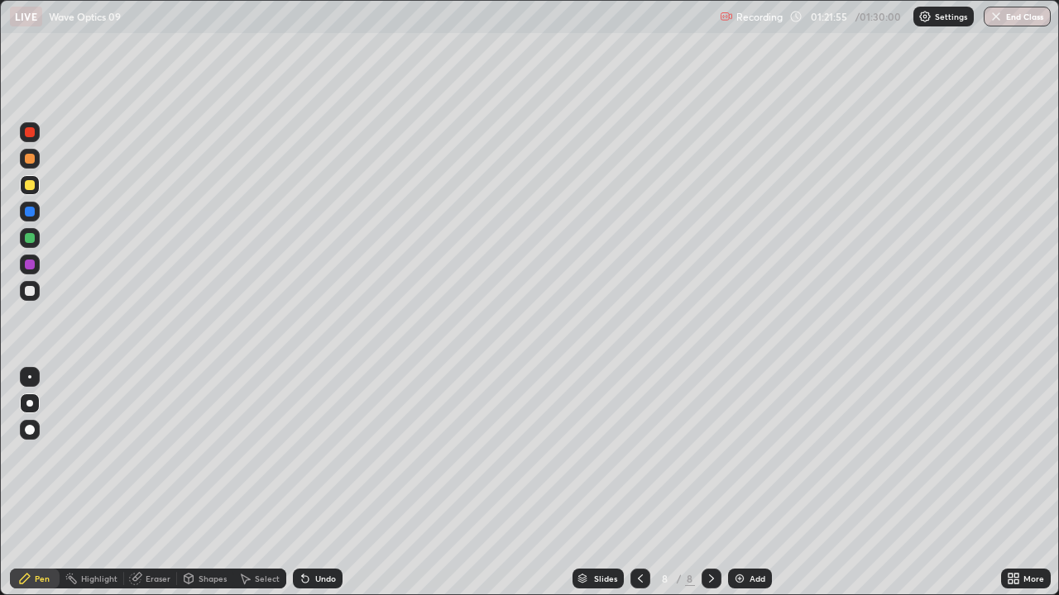
click at [217, 455] on div "Shapes" at bounding box center [205, 579] width 56 height 20
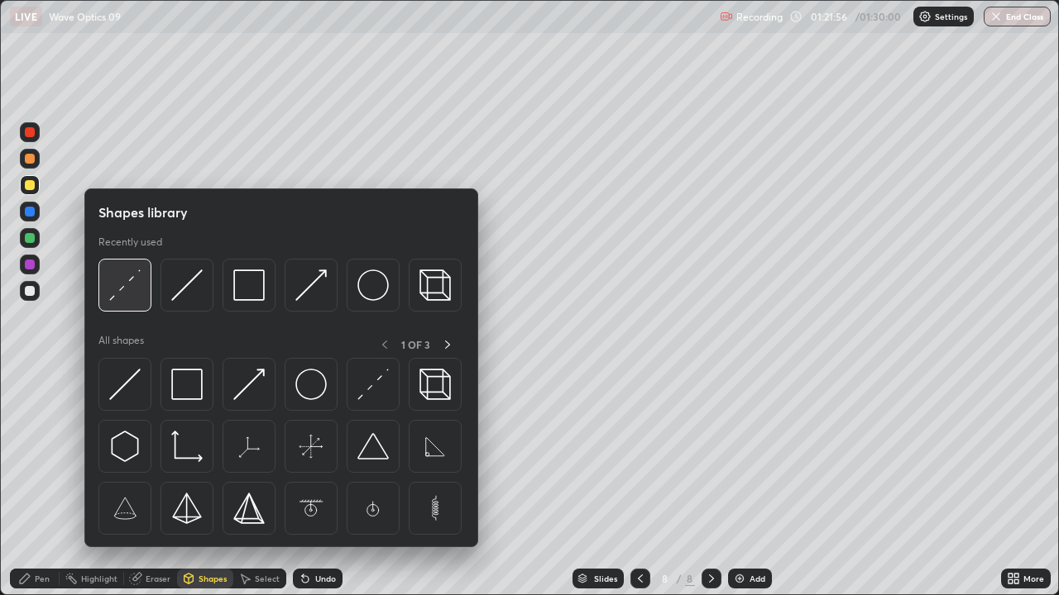
click at [128, 291] on img at bounding box center [124, 285] width 31 height 31
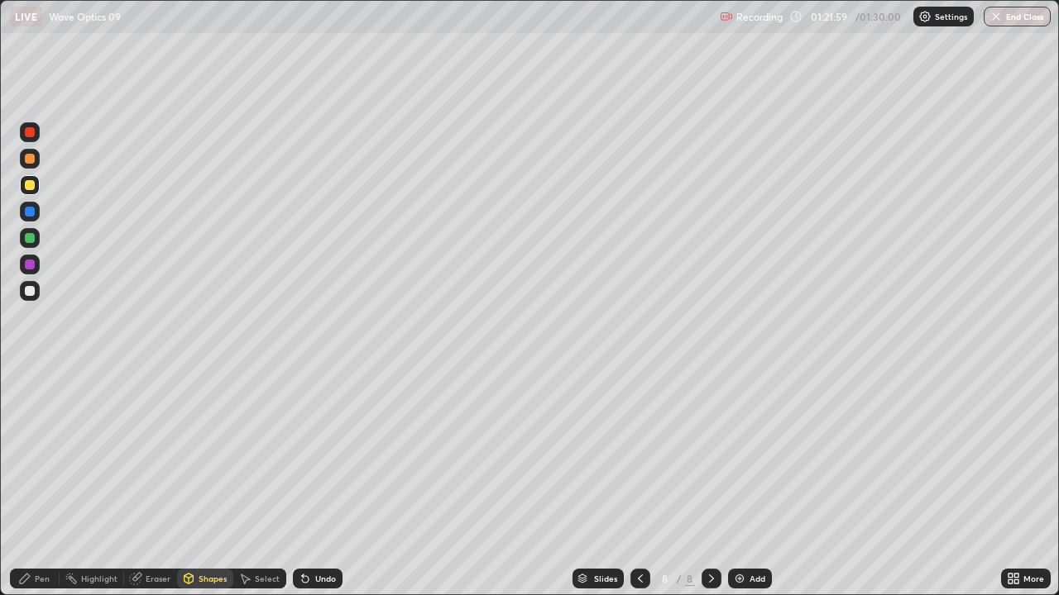
click at [38, 455] on div "Pen" at bounding box center [35, 579] width 50 height 20
click at [37, 289] on div at bounding box center [30, 291] width 20 height 20
click at [38, 294] on div at bounding box center [30, 291] width 20 height 20
click at [191, 455] on div "Shapes" at bounding box center [205, 579] width 56 height 20
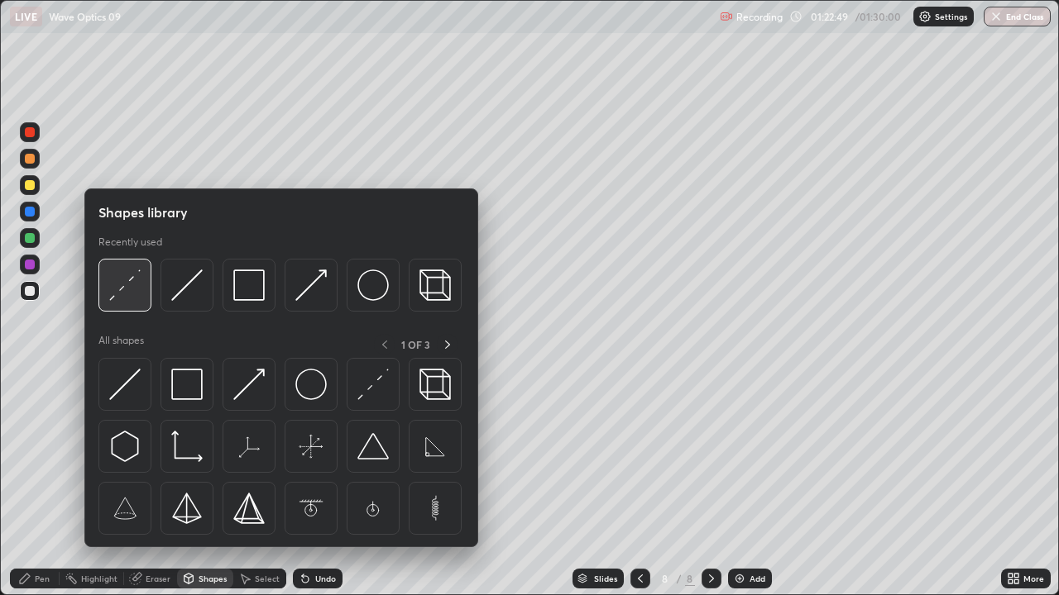
click at [117, 288] on img at bounding box center [124, 285] width 31 height 31
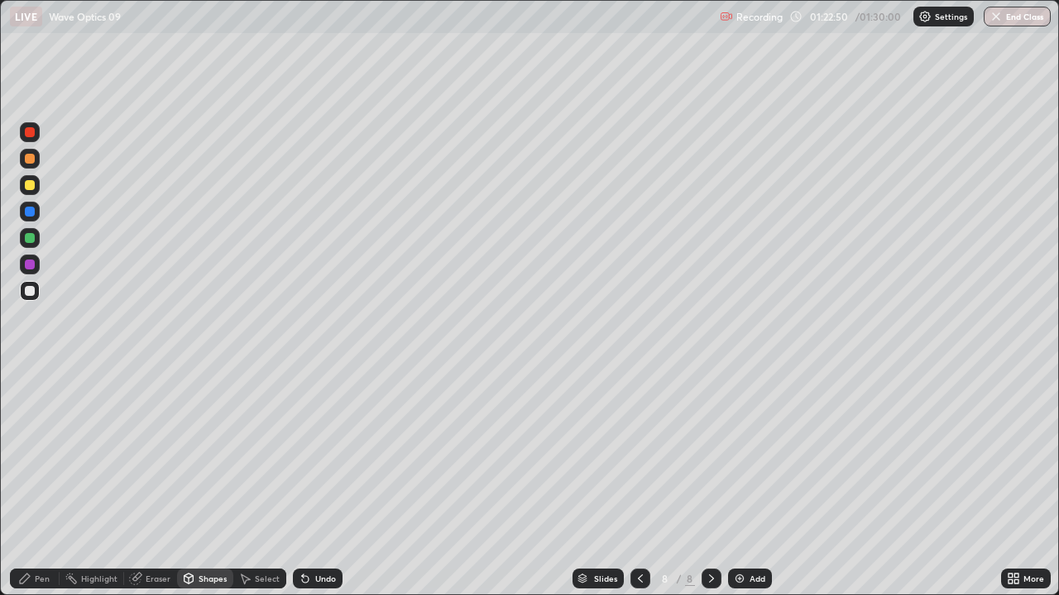
click at [28, 212] on div at bounding box center [30, 212] width 10 height 10
click at [47, 455] on div "Pen" at bounding box center [35, 579] width 50 height 20
click at [38, 298] on div at bounding box center [30, 291] width 20 height 20
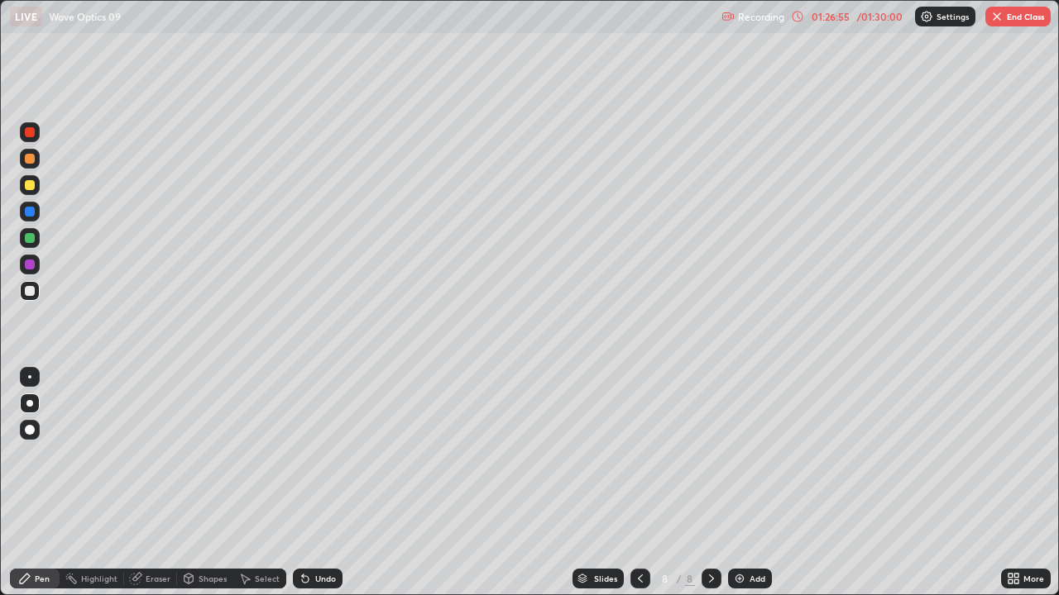
click at [643, 455] on icon at bounding box center [639, 578] width 13 height 13
click at [639, 455] on icon at bounding box center [639, 578] width 13 height 13
click at [992, 17] on img "button" at bounding box center [996, 16] width 13 height 13
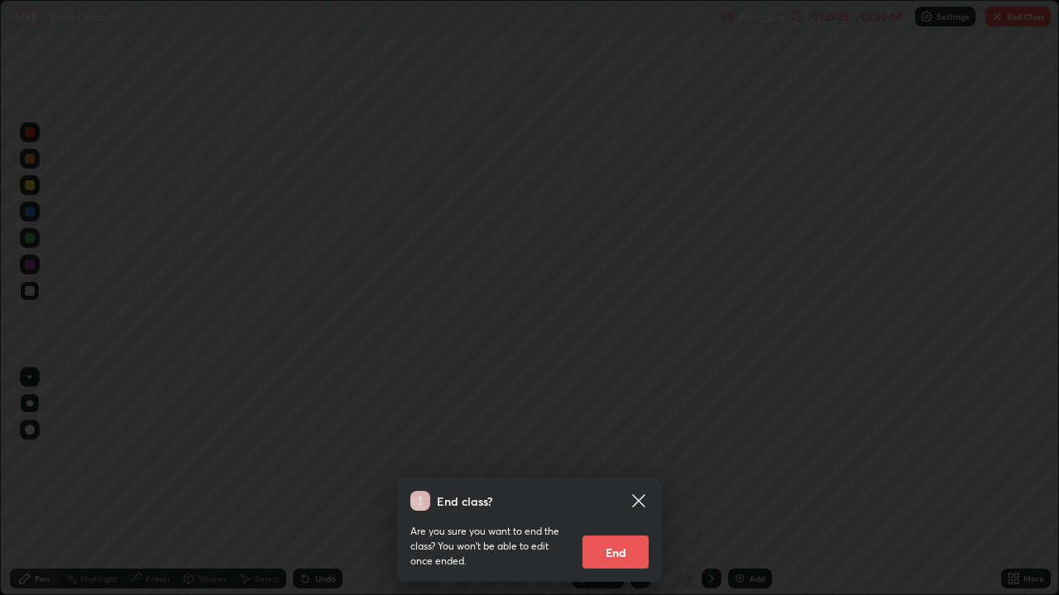
click at [785, 361] on div "End class? Are you sure you want to end the class? You won’t be able to edit on…" at bounding box center [529, 297] width 1059 height 595
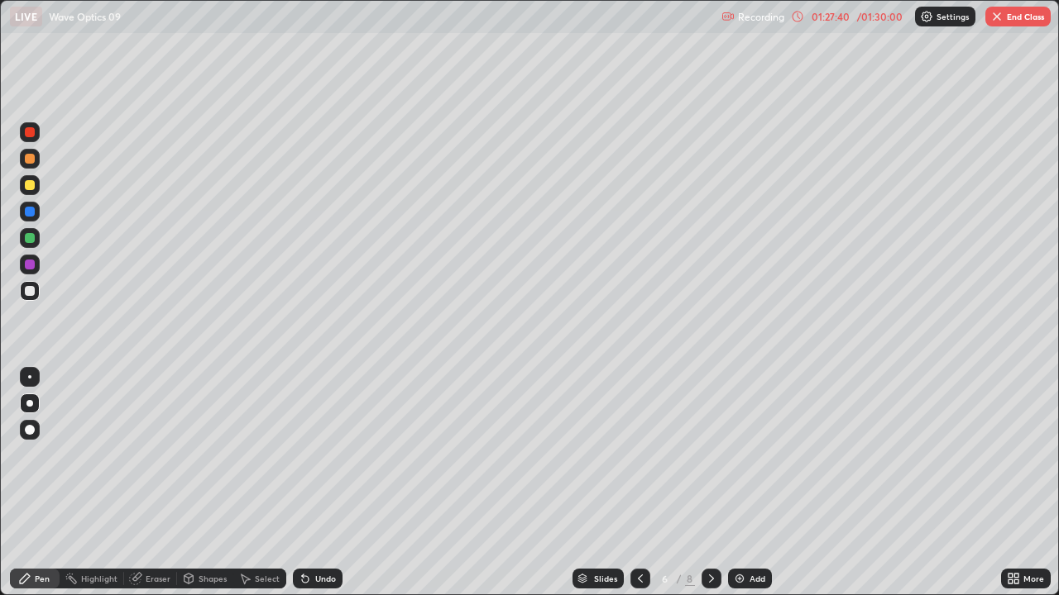
click at [712, 455] on icon at bounding box center [711, 578] width 13 height 13
click at [710, 455] on icon at bounding box center [711, 578] width 13 height 13
click at [638, 455] on icon at bounding box center [639, 578] width 13 height 13
click at [641, 455] on div at bounding box center [640, 579] width 20 height 20
click at [1023, 22] on button "End Class" at bounding box center [1017, 17] width 65 height 20
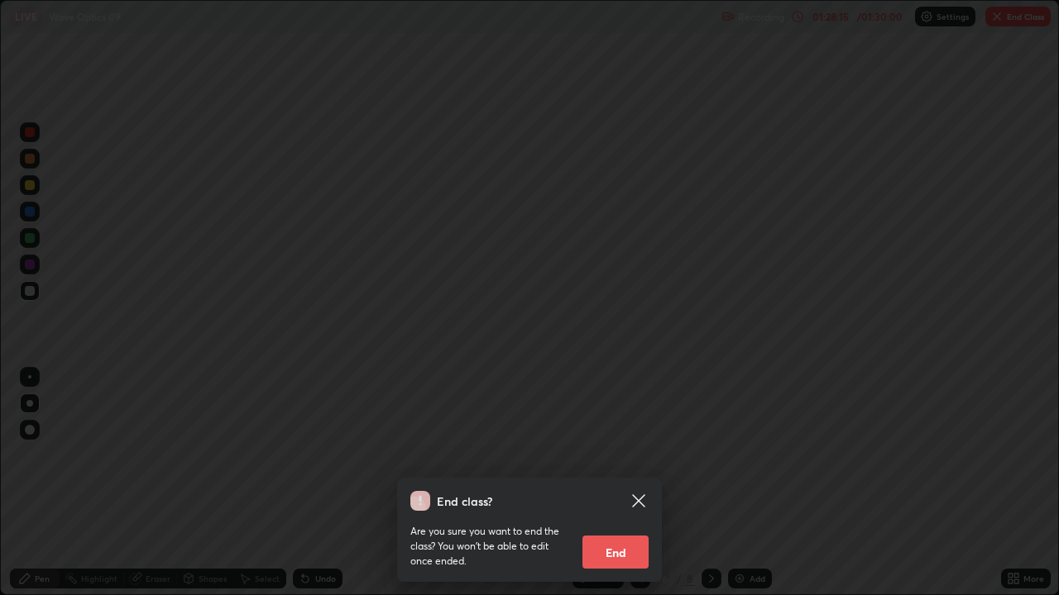
click at [624, 455] on button "End" at bounding box center [615, 552] width 66 height 33
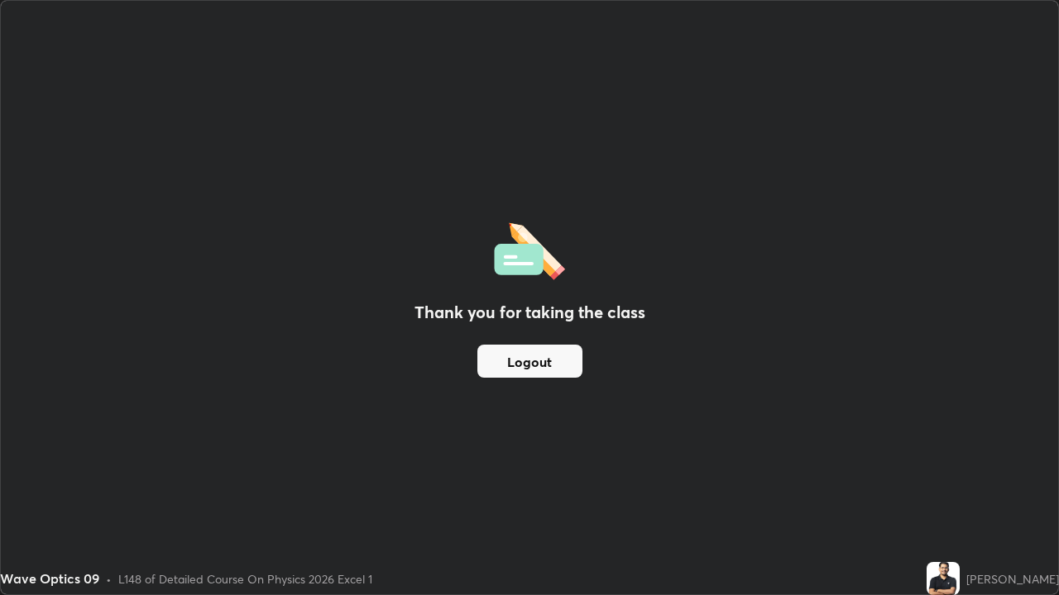
click at [556, 362] on button "Logout" at bounding box center [529, 361] width 105 height 33
